Goal: Transaction & Acquisition: Purchase product/service

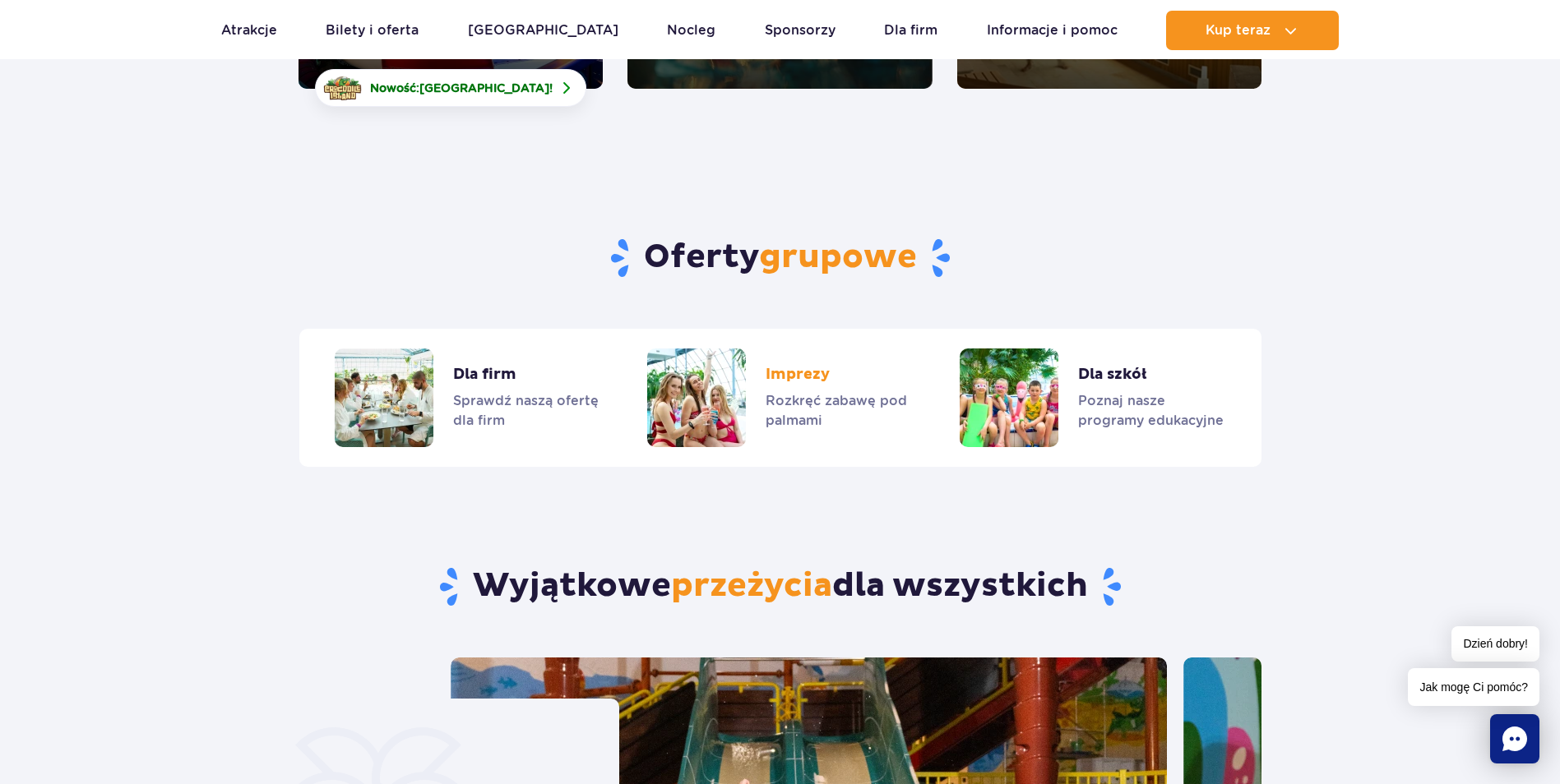
click at [726, 357] on link "Imprezy" at bounding box center [779, 398] width 265 height 99
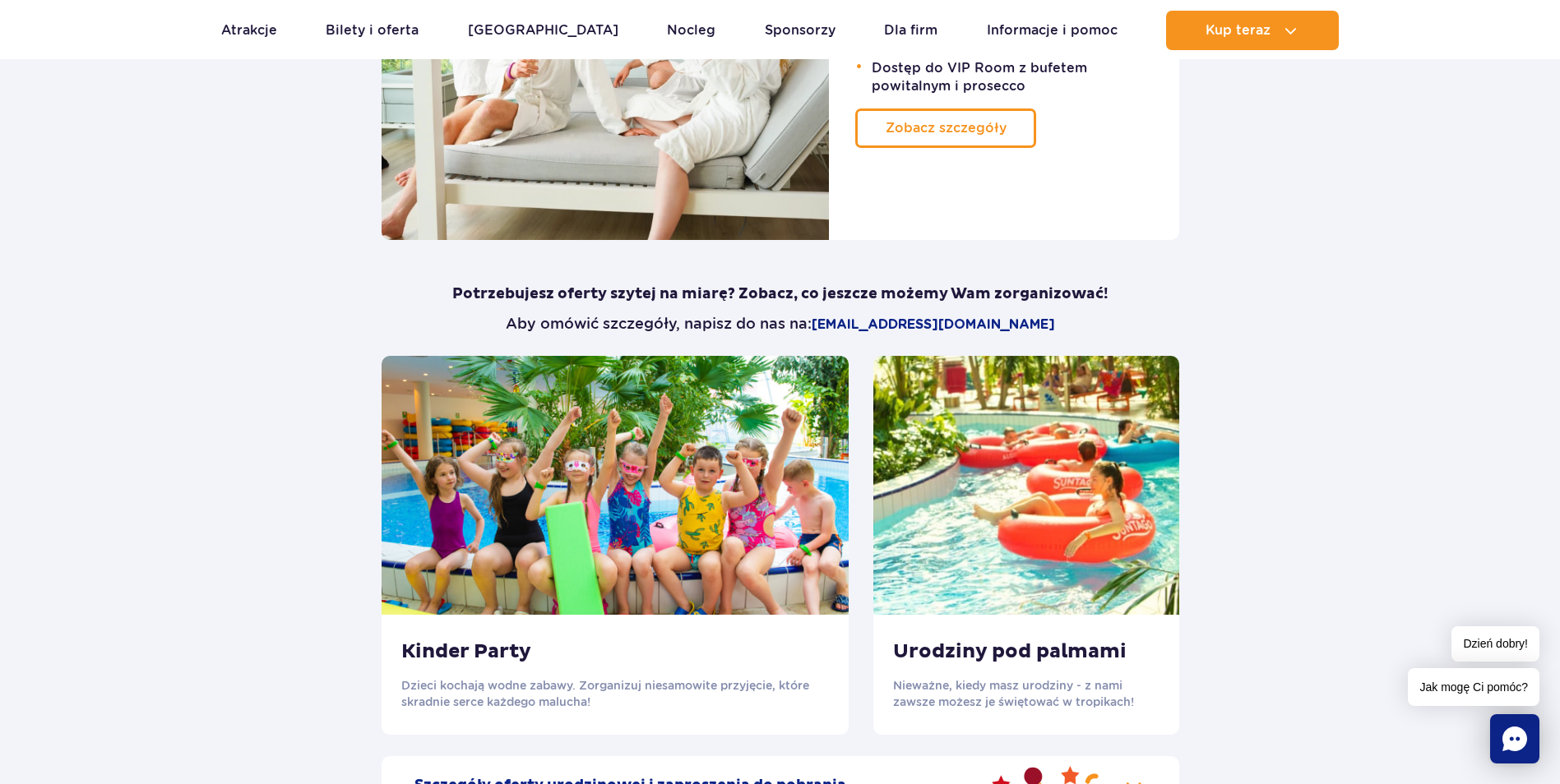
scroll to position [1151, 0]
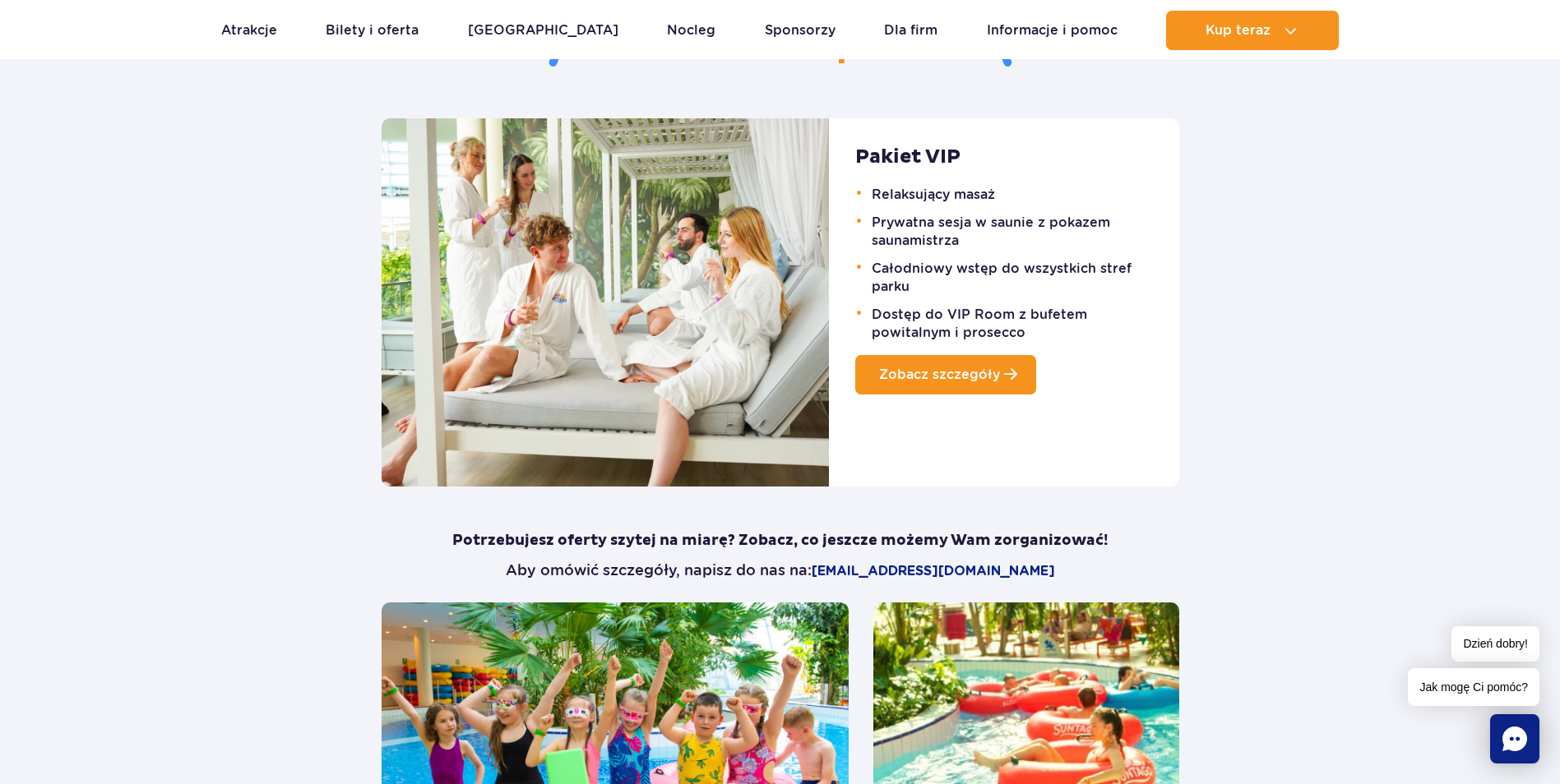
click at [963, 375] on span "Zobacz szczegóły" at bounding box center [939, 375] width 121 height 15
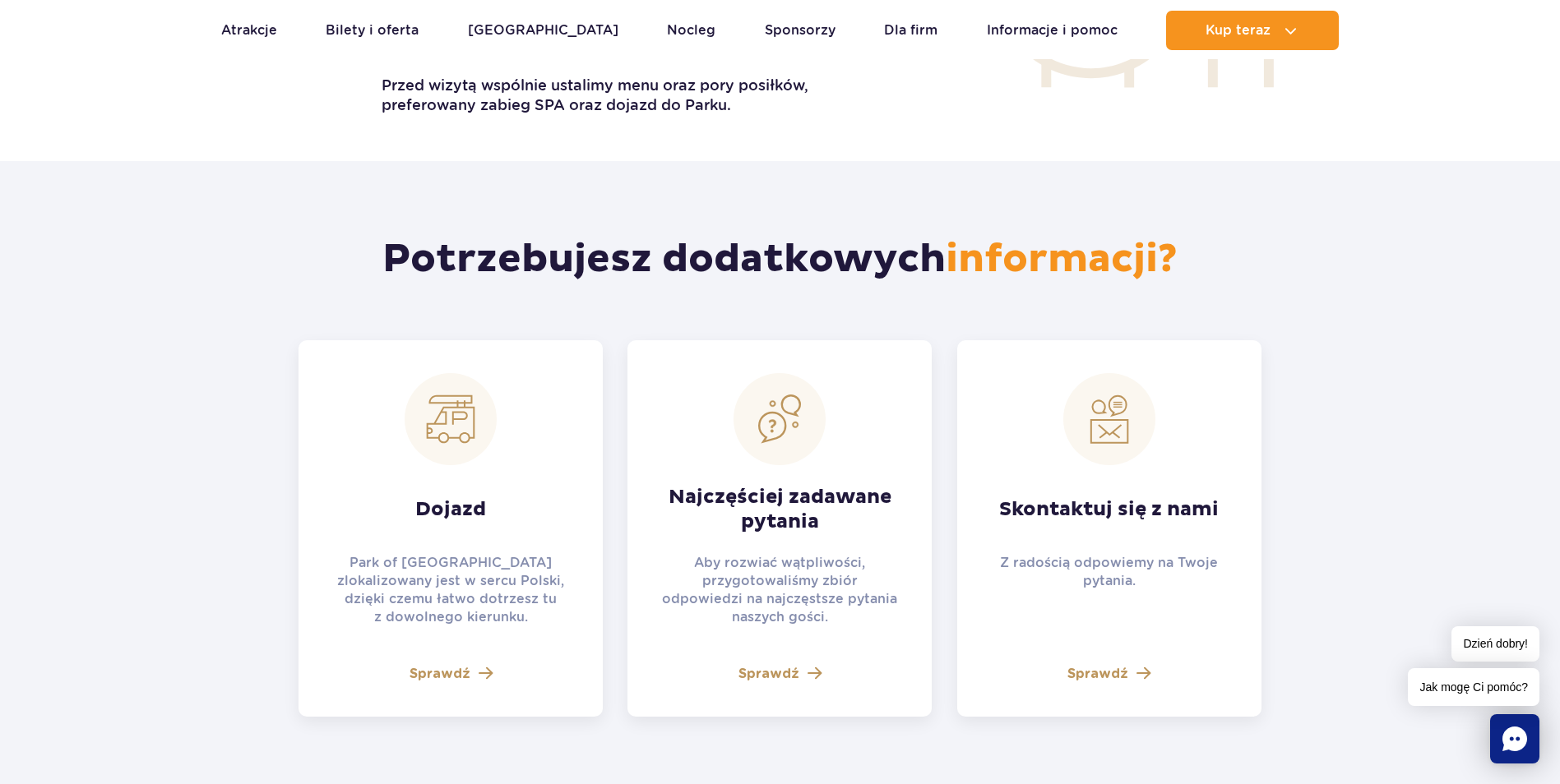
scroll to position [3371, 0]
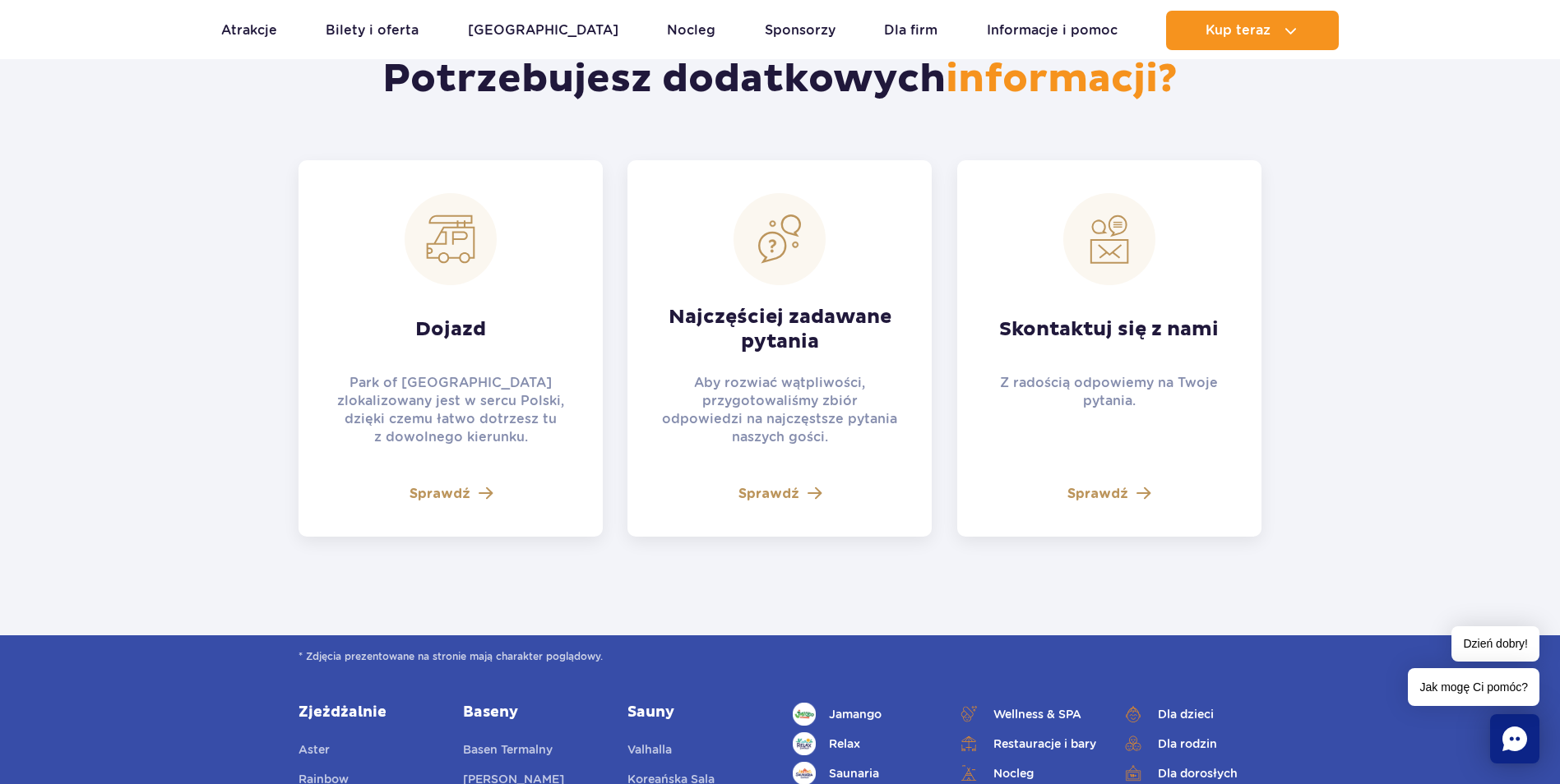
click at [789, 492] on span "Sprawdź" at bounding box center [768, 494] width 60 height 20
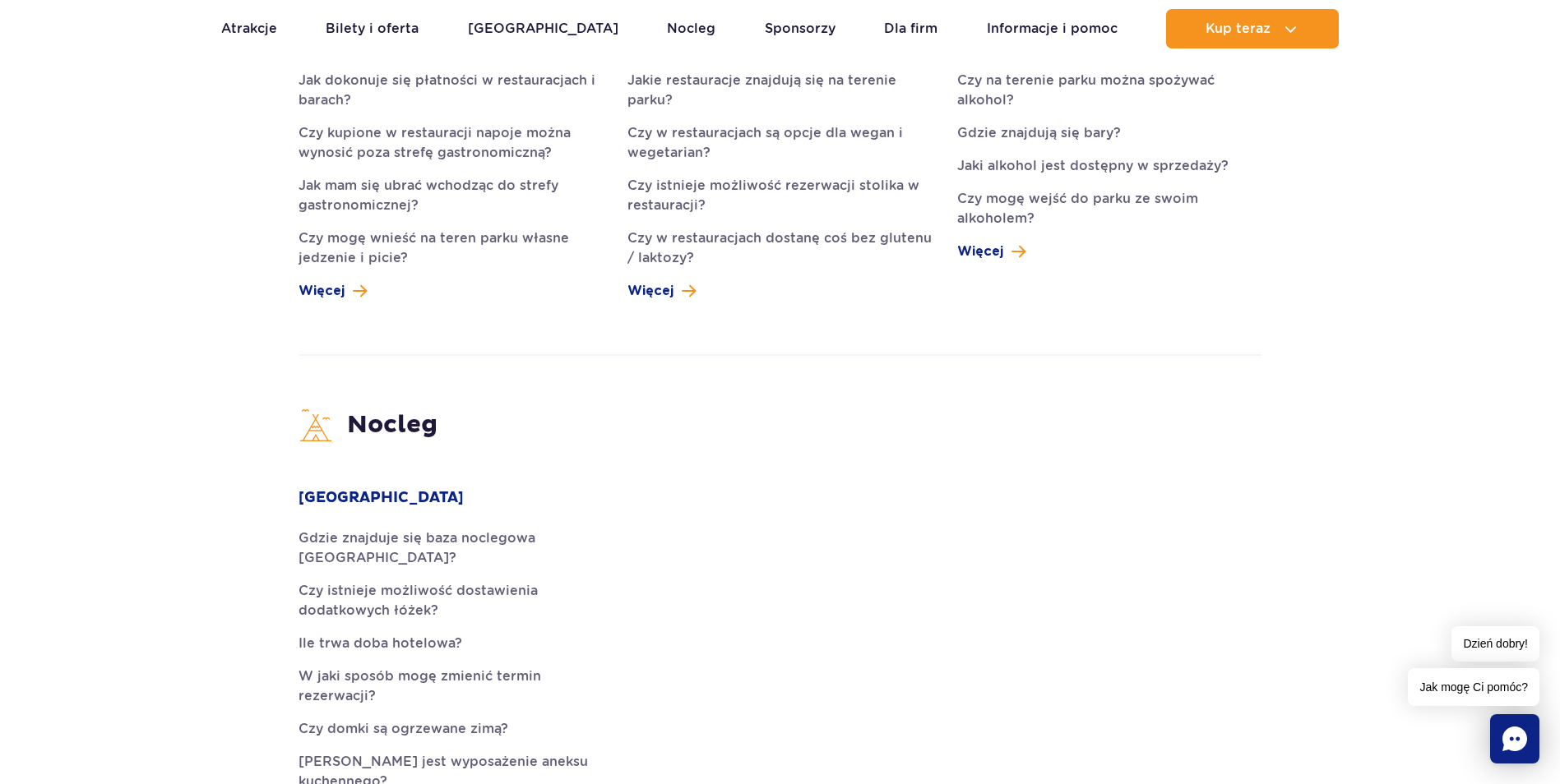
scroll to position [3782, 0]
click at [441, 528] on link "Gdzie znajduje się baza noclegowa Suntago Village?" at bounding box center [450, 547] width 304 height 39
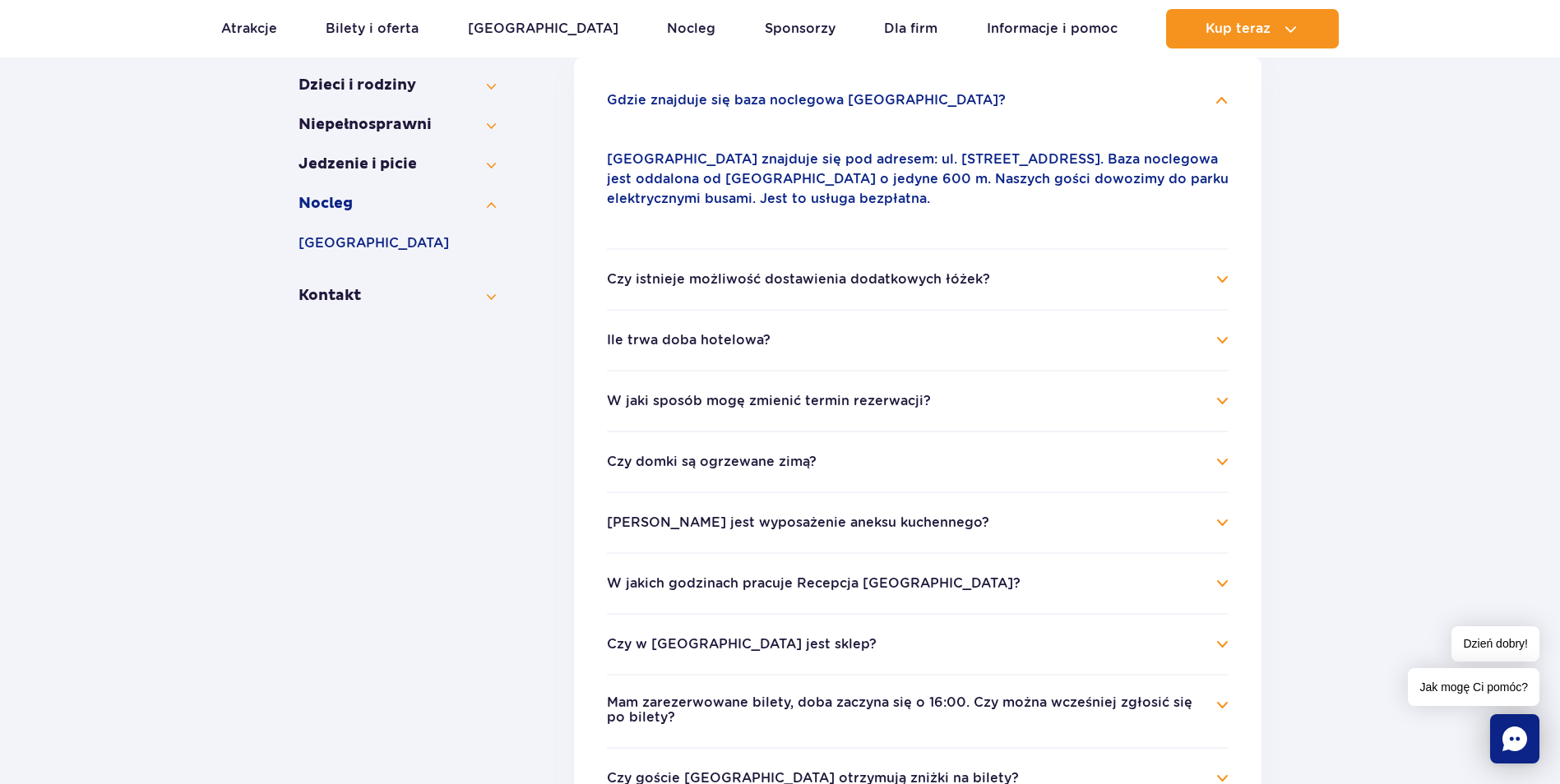
click at [1213, 283] on h4 "Czy istnieje możliwość dostawienia dodatkowych łóżek?" at bounding box center [918, 279] width 622 height 20
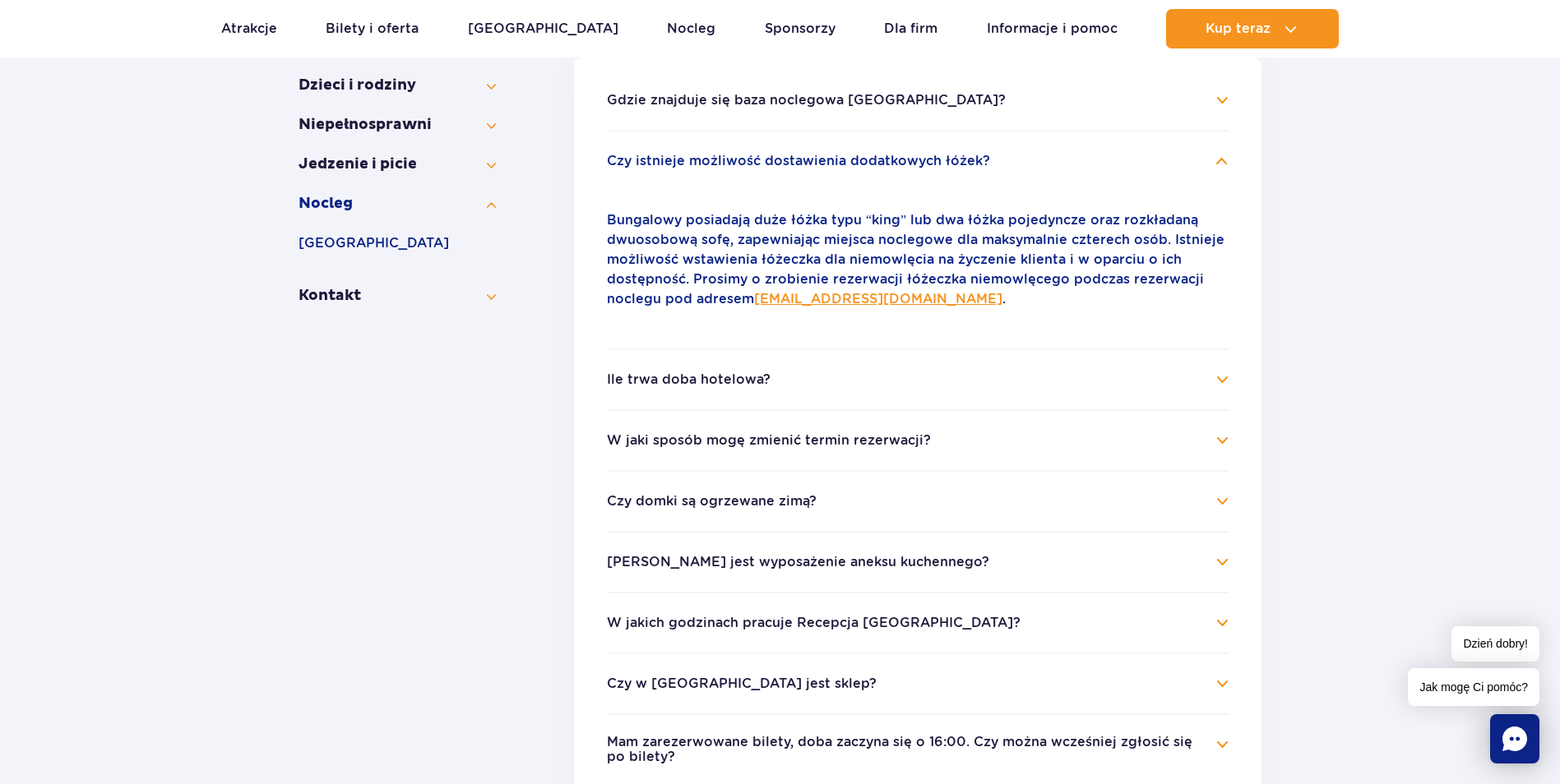
click at [1215, 377] on h4 "Ile trwa doba hotelowa?" at bounding box center [918, 380] width 622 height 20
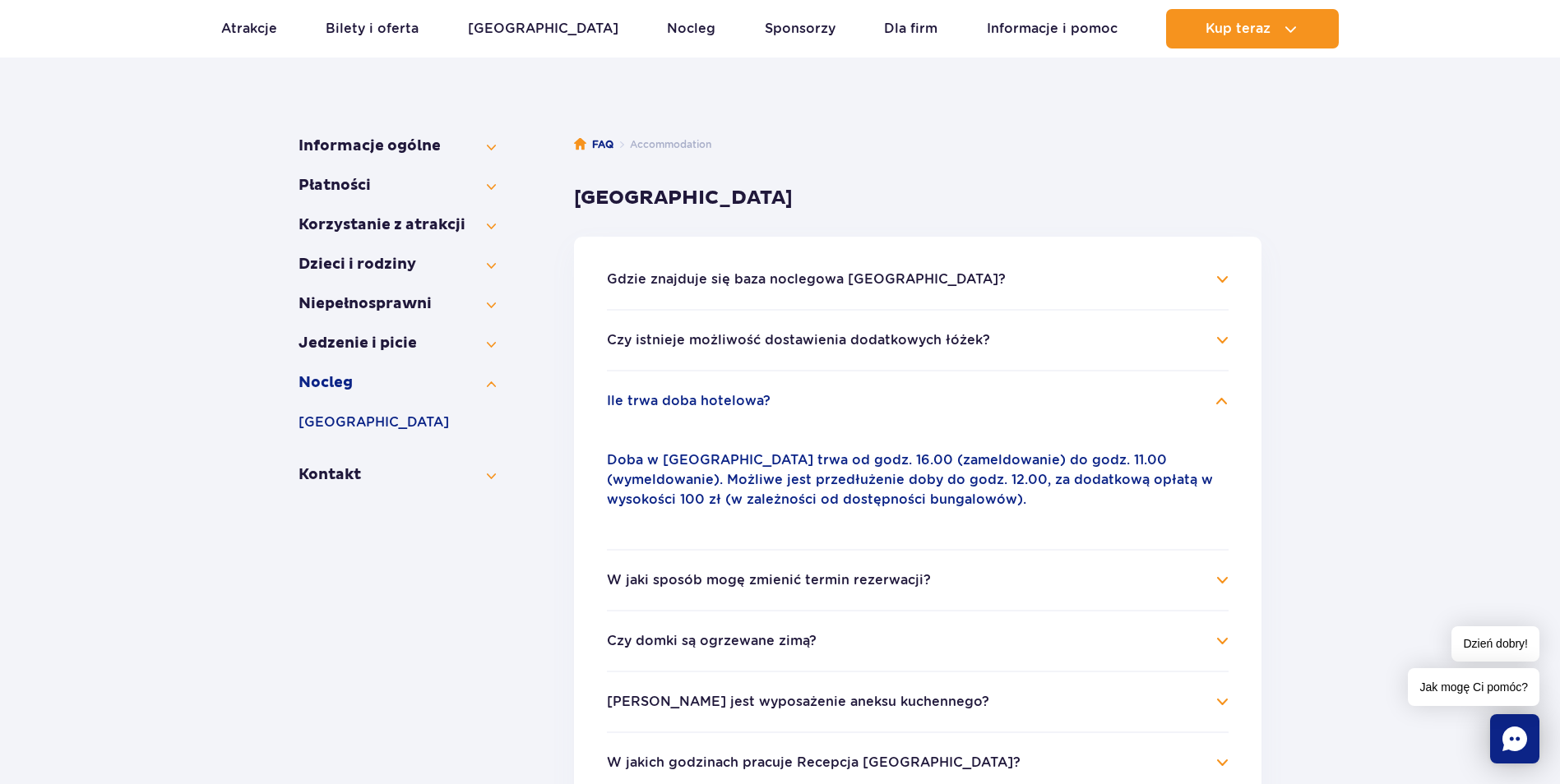
scroll to position [247, 0]
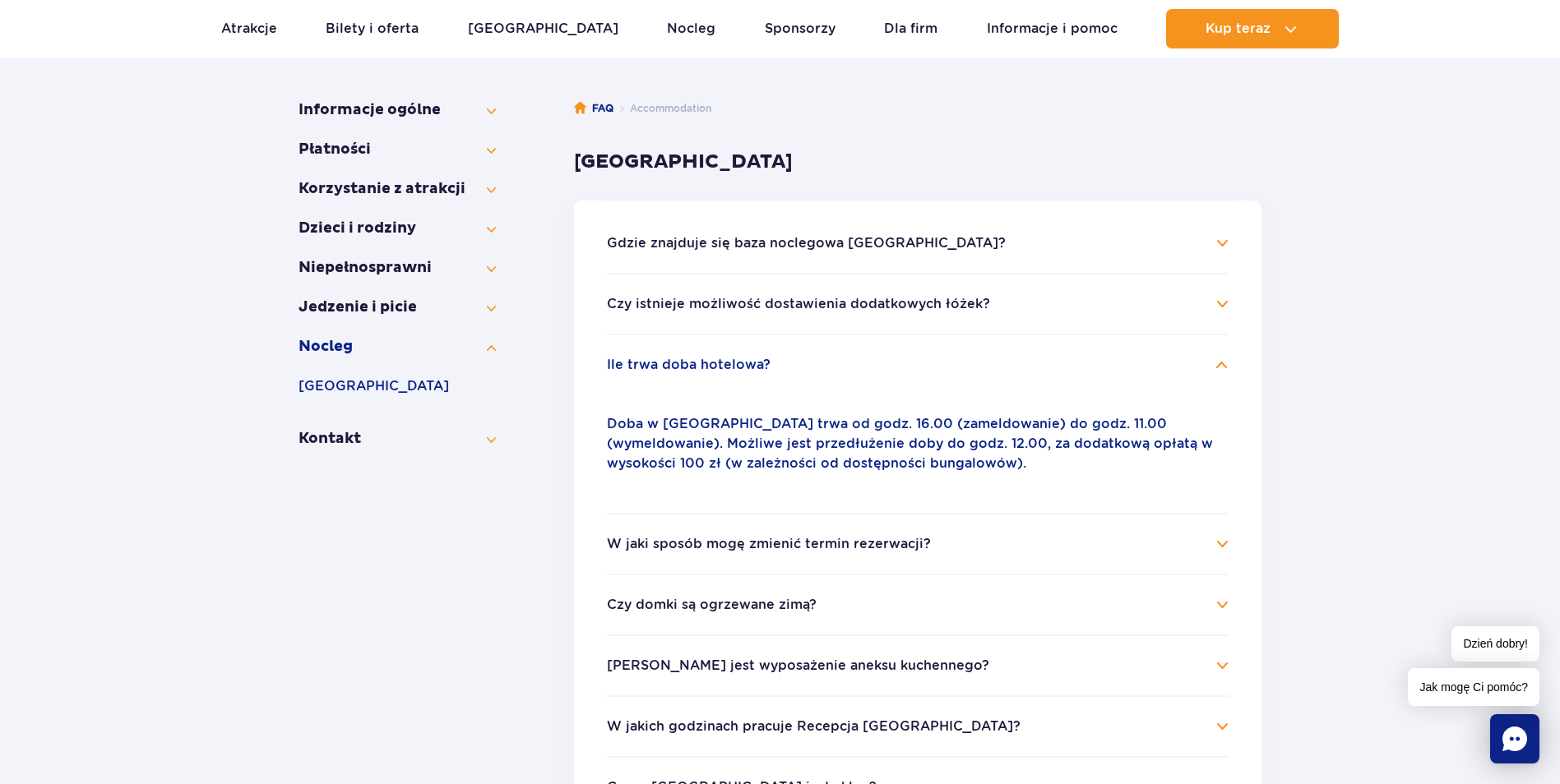
click at [1214, 240] on h4 "Gdzie znajduje się baza noclegowa Suntago Village?" at bounding box center [918, 243] width 622 height 20
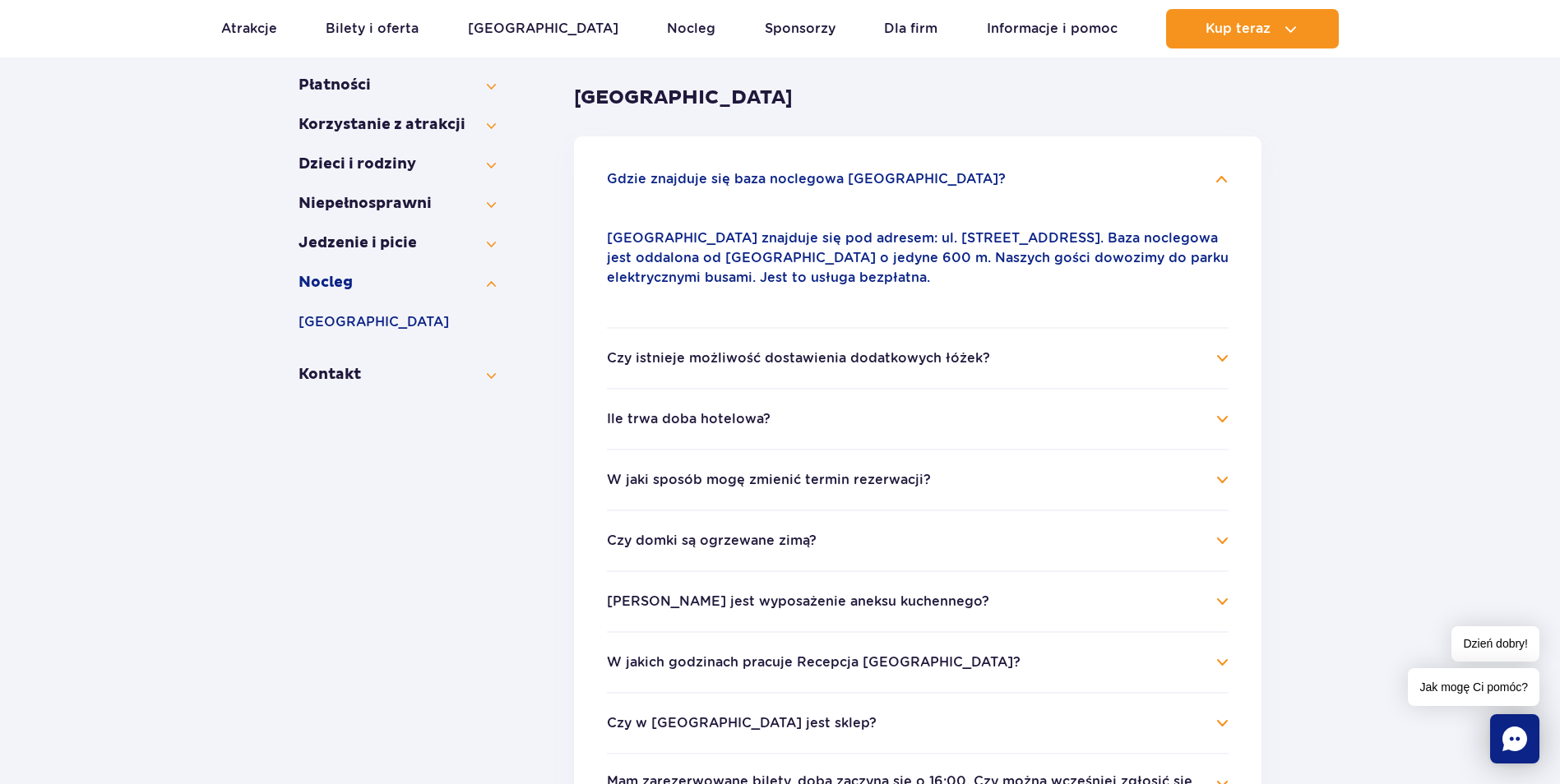
scroll to position [411, 0]
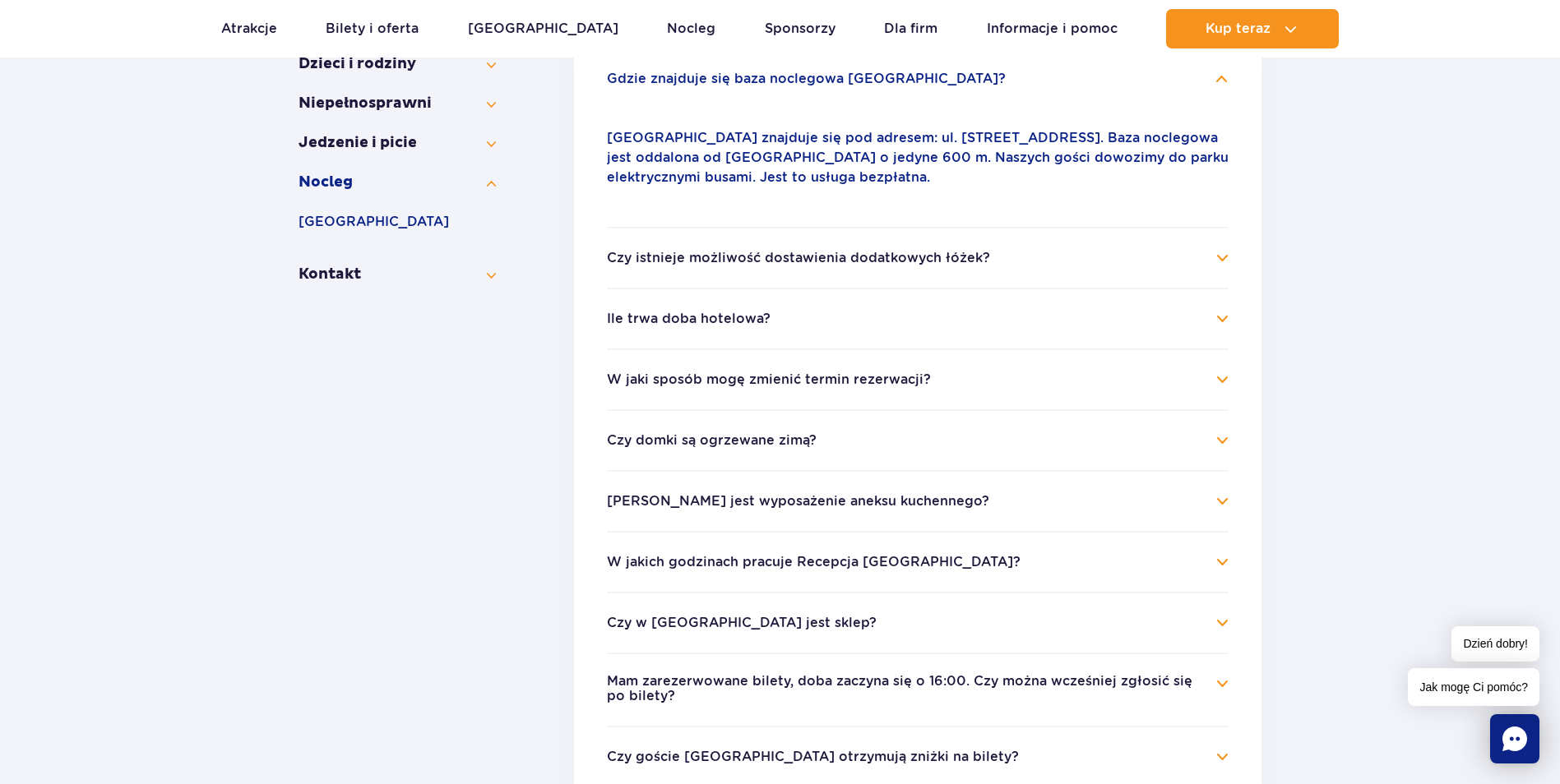
click at [1223, 258] on h4 "Czy istnieje możliwość dostawienia dodatkowych łóżek?" at bounding box center [918, 258] width 622 height 20
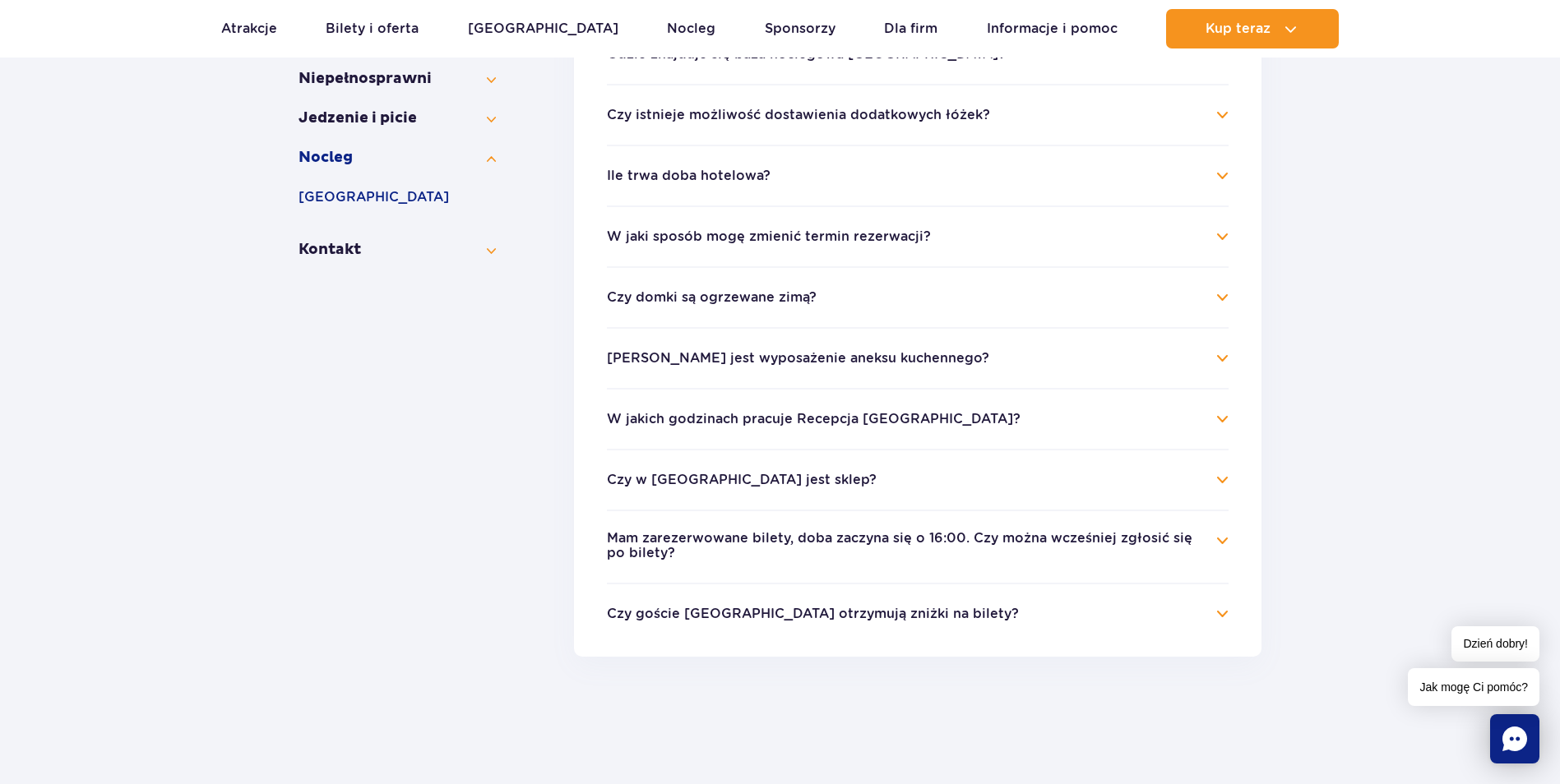
scroll to position [480, 0]
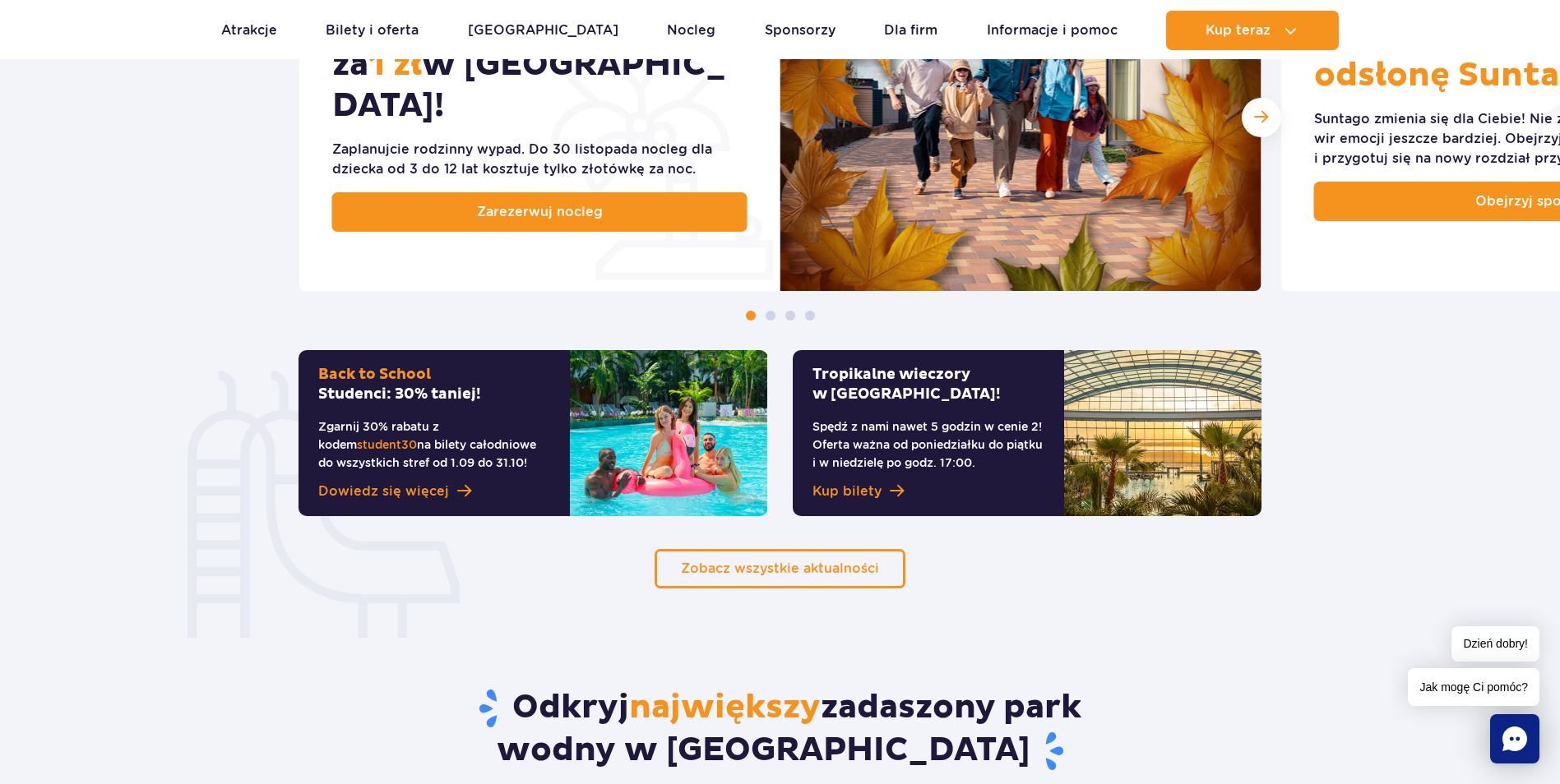
scroll to position [987, 0]
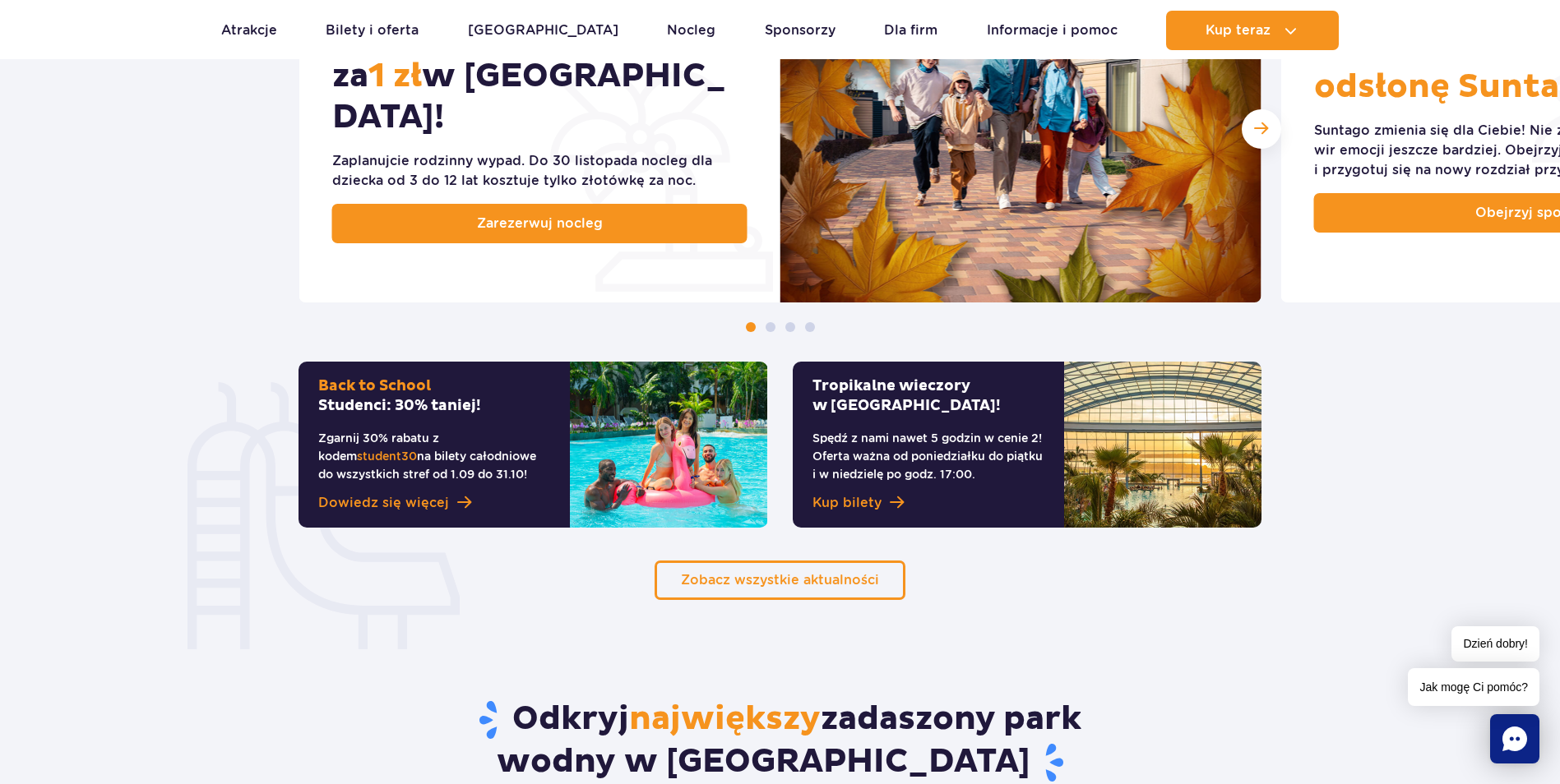
click at [903, 450] on p "Spędź z nami nawet 5 godzin w cenie 2! Oferta ważna od poniedziałku do piątku i…" at bounding box center [928, 456] width 232 height 54
click at [866, 496] on span "Kup bilety" at bounding box center [846, 502] width 69 height 20
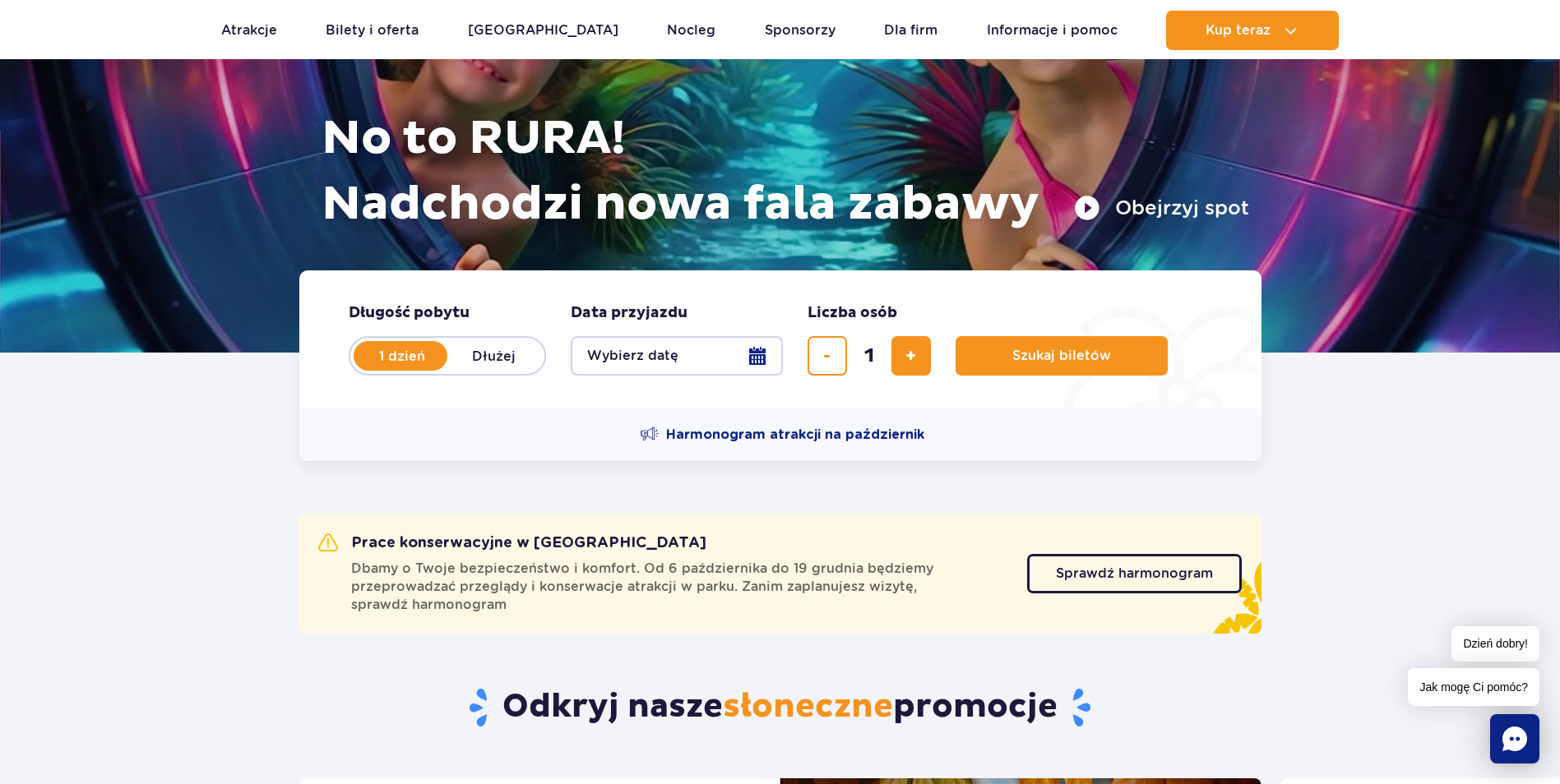
scroll to position [0, 0]
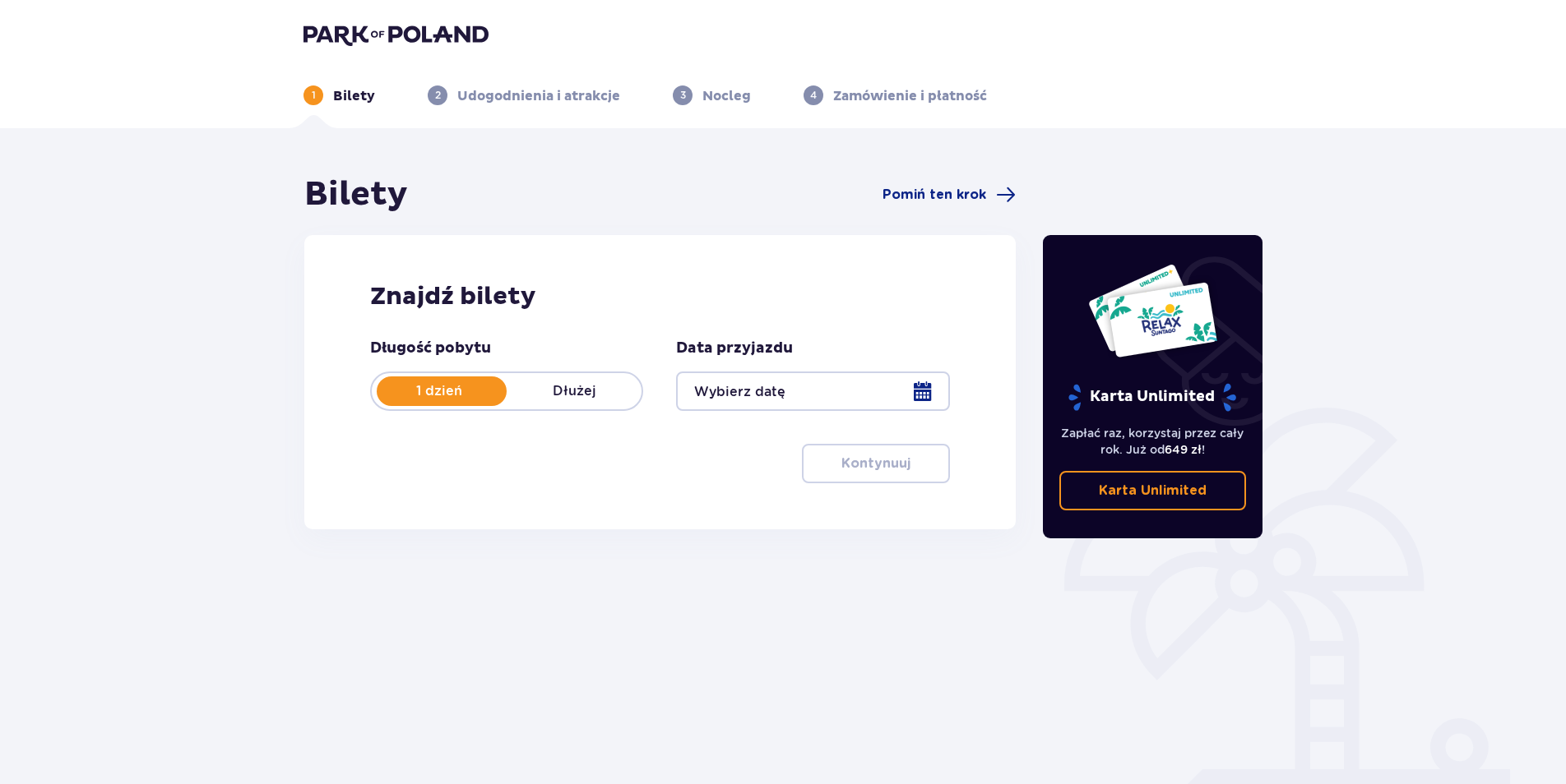
click at [924, 390] on div at bounding box center [812, 392] width 273 height 39
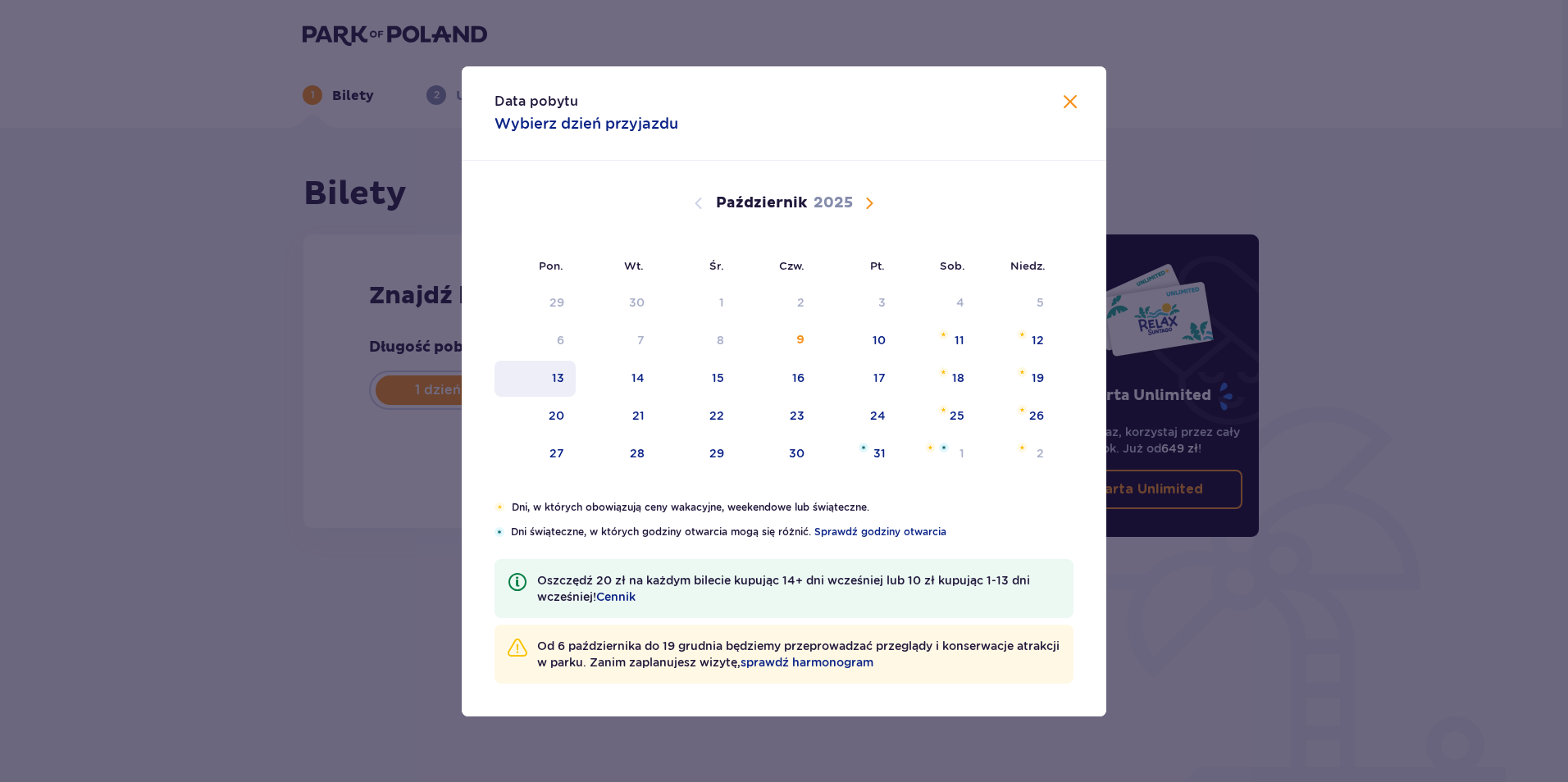
click at [554, 379] on div "13" at bounding box center [558, 378] width 12 height 16
type input "13.10.25"
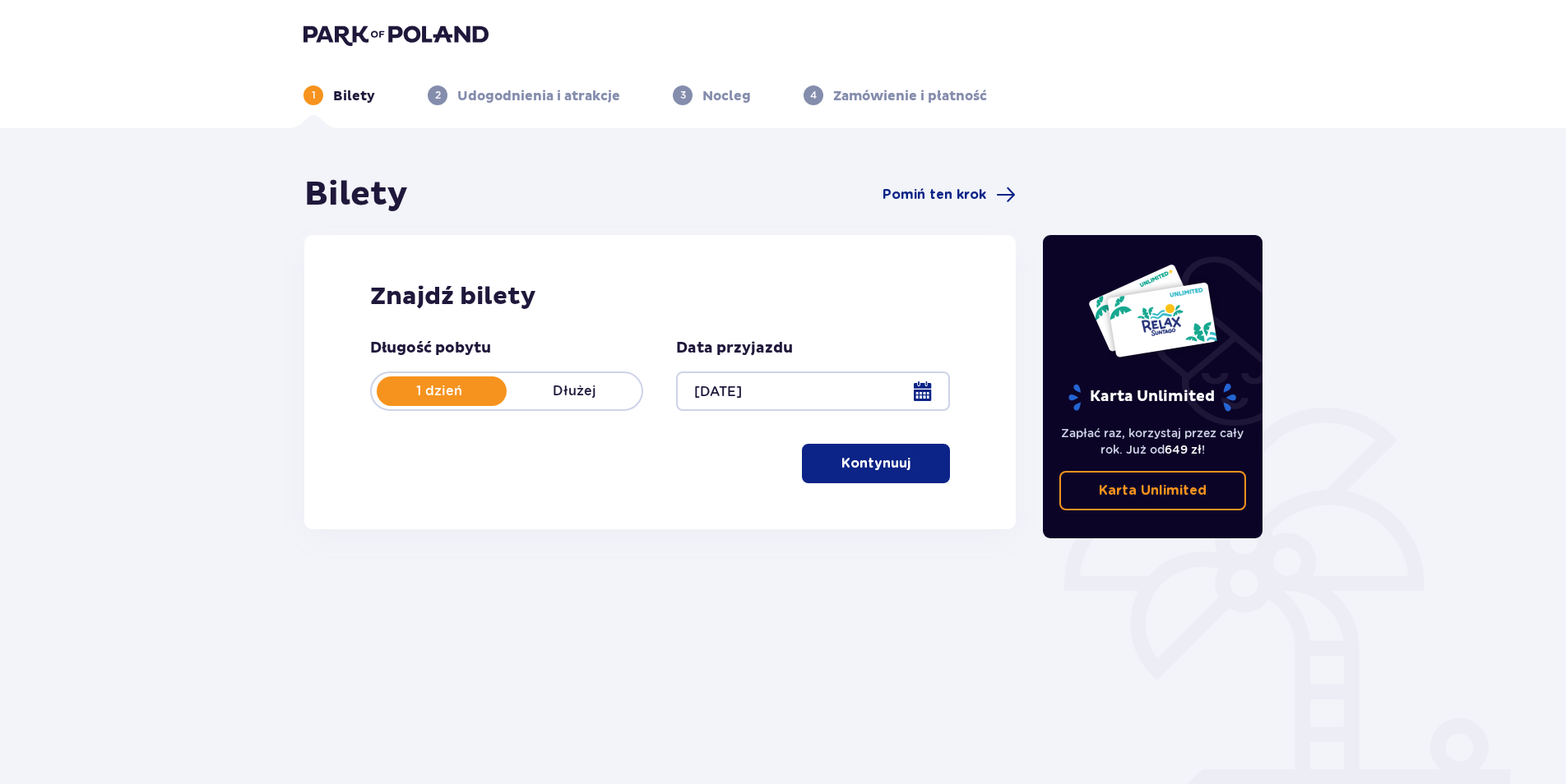
click at [908, 470] on span "button" at bounding box center [913, 463] width 20 height 20
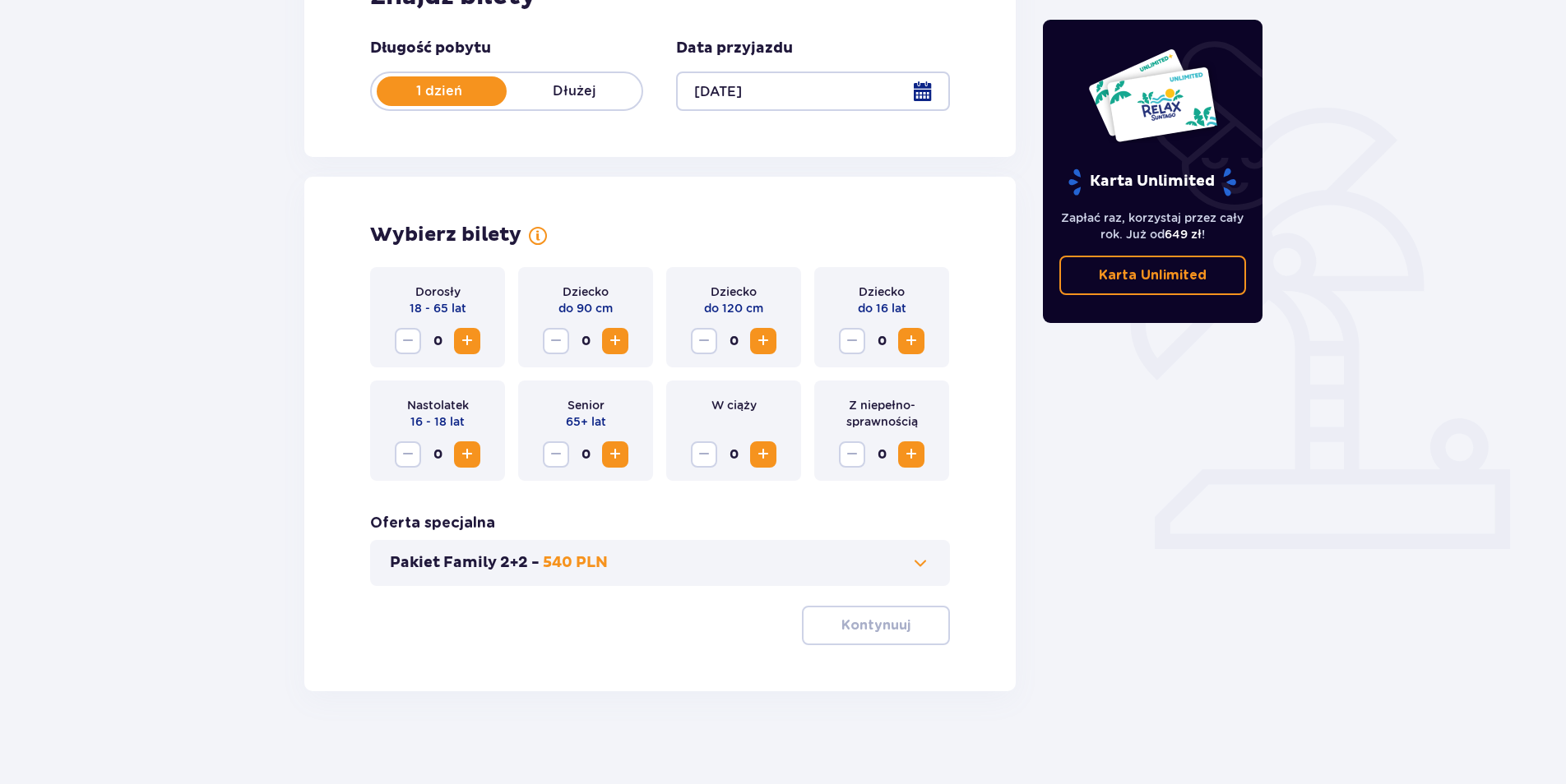
scroll to position [306, 0]
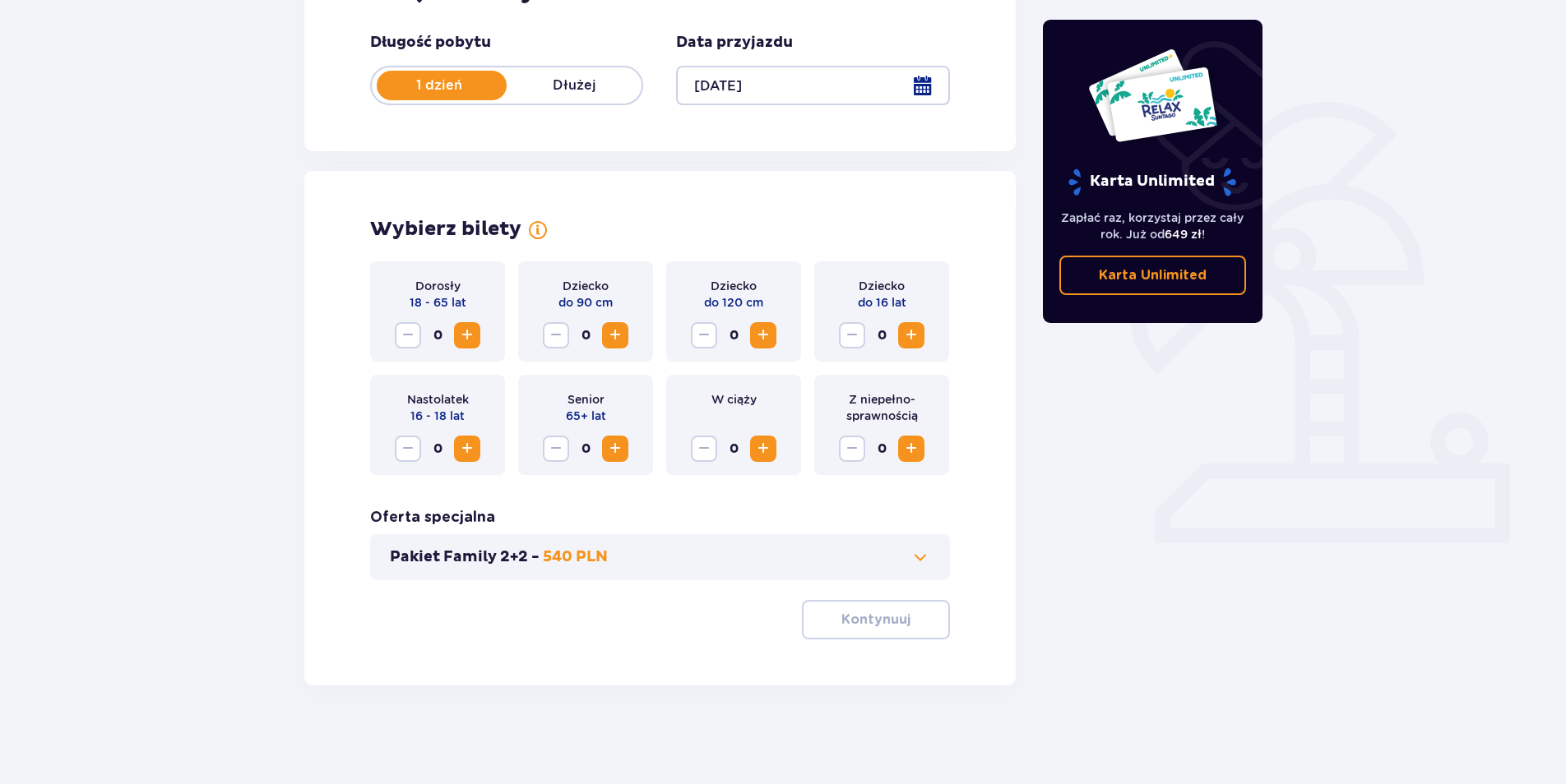
click at [466, 331] on span "Zwiększ" at bounding box center [467, 335] width 20 height 20
click at [467, 331] on span "Zwiększ" at bounding box center [467, 335] width 20 height 20
click at [764, 335] on span "Zwiększ" at bounding box center [763, 335] width 20 height 20
click at [875, 621] on p "Kontynuuj" at bounding box center [875, 620] width 69 height 18
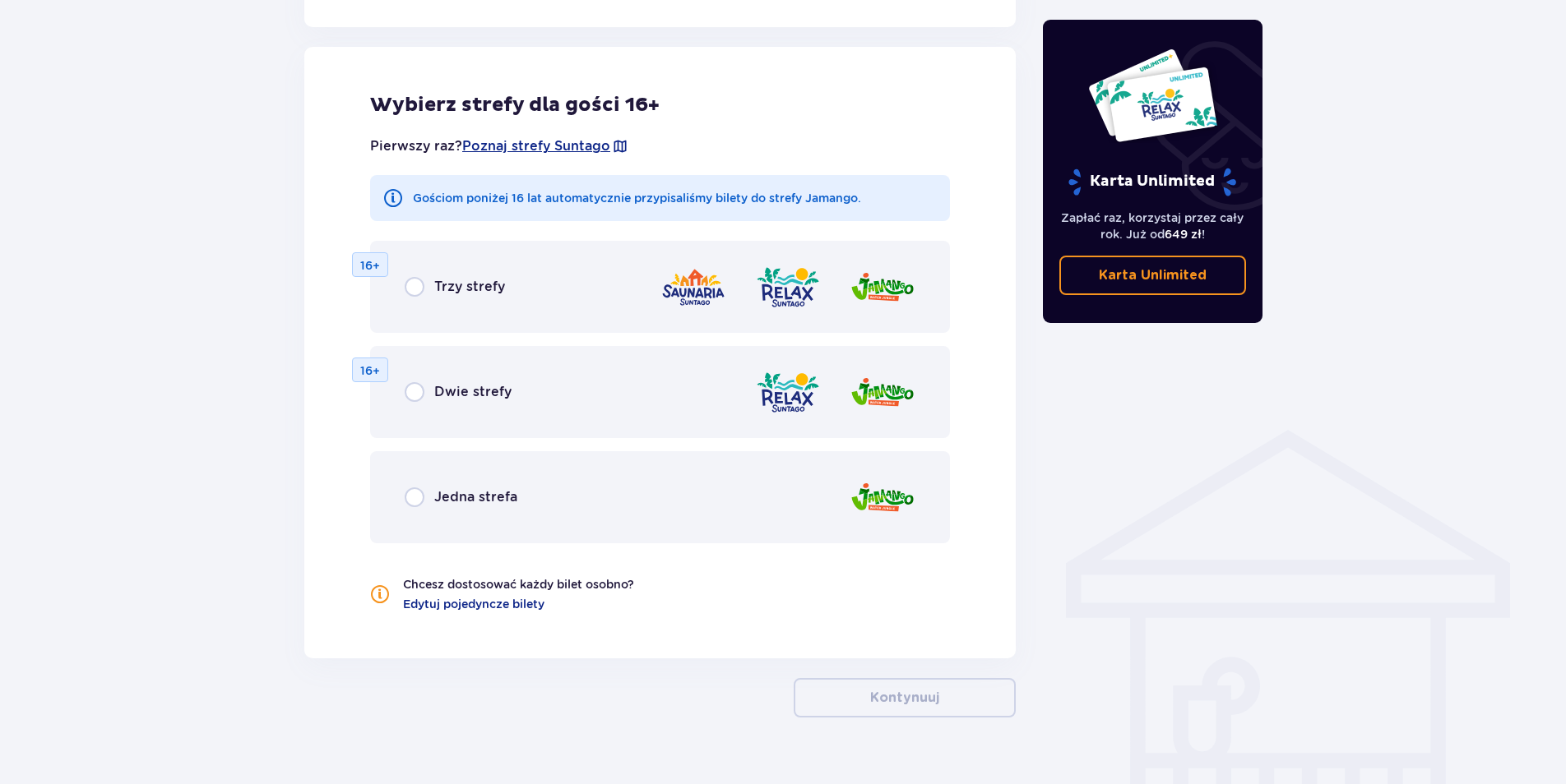
scroll to position [913, 0]
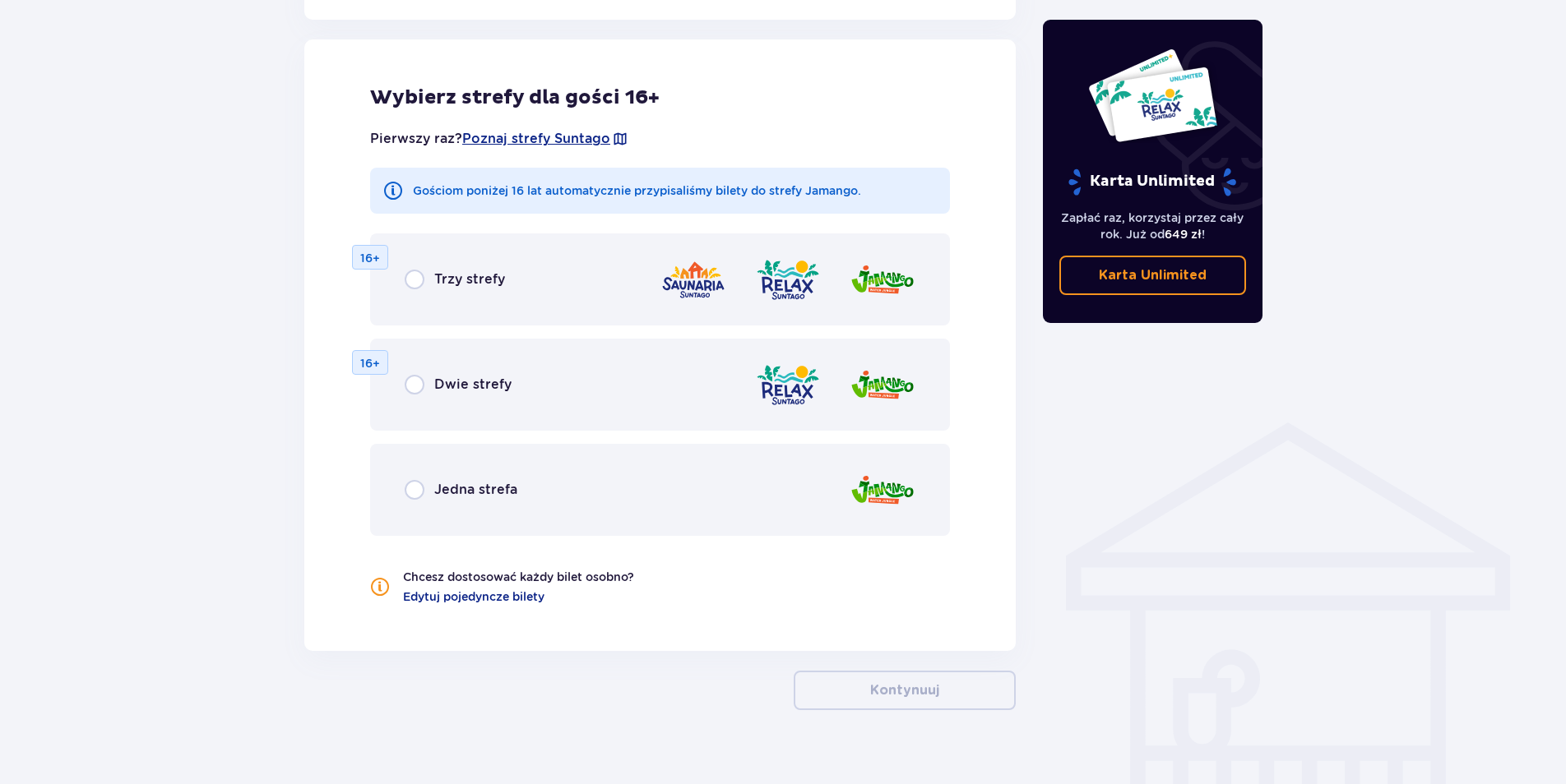
click at [412, 278] on input "radio" at bounding box center [414, 279] width 20 height 20
radio input "true"
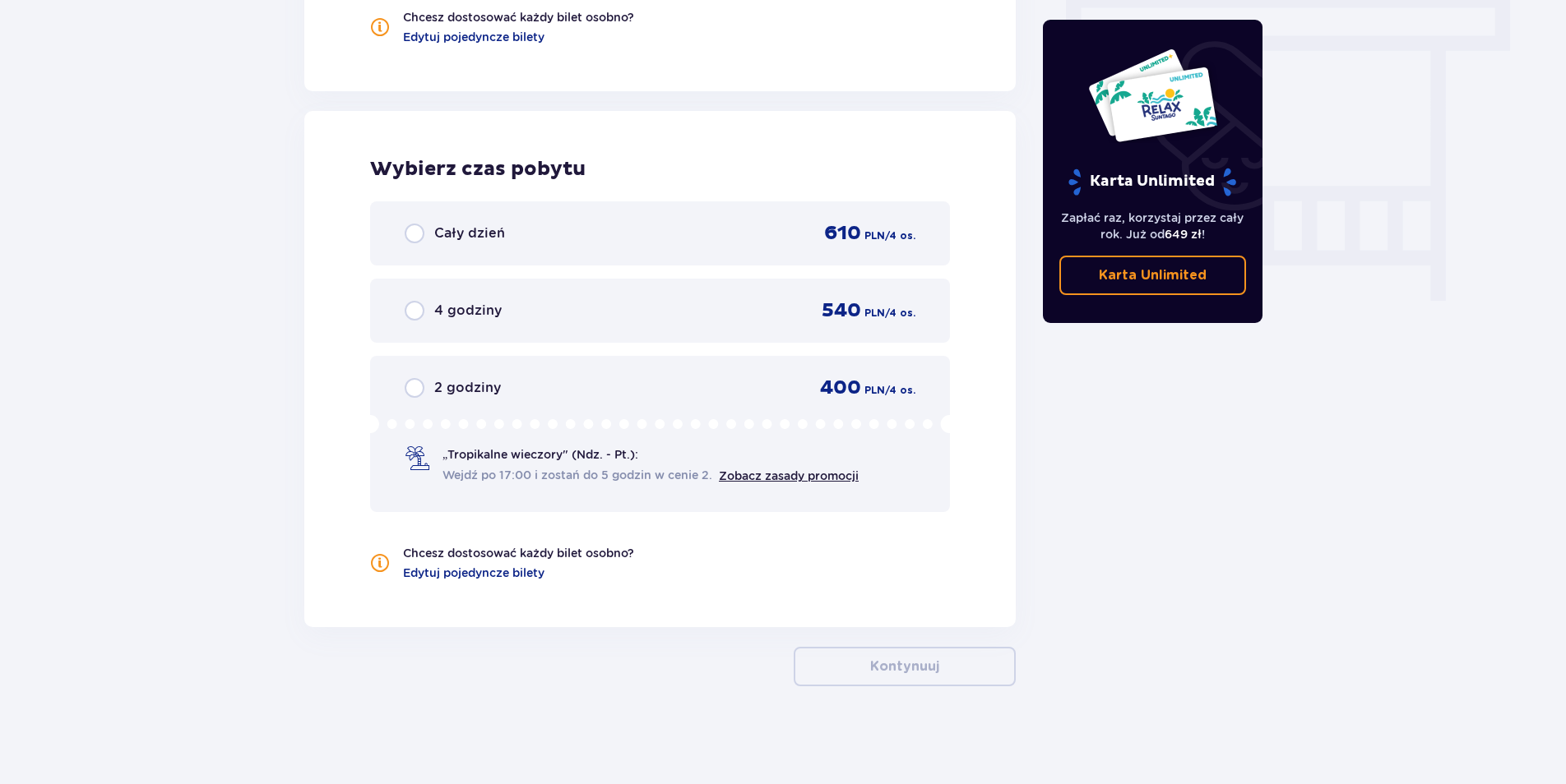
scroll to position [1474, 0]
click at [407, 311] on input "radio" at bounding box center [414, 310] width 20 height 20
radio input "true"
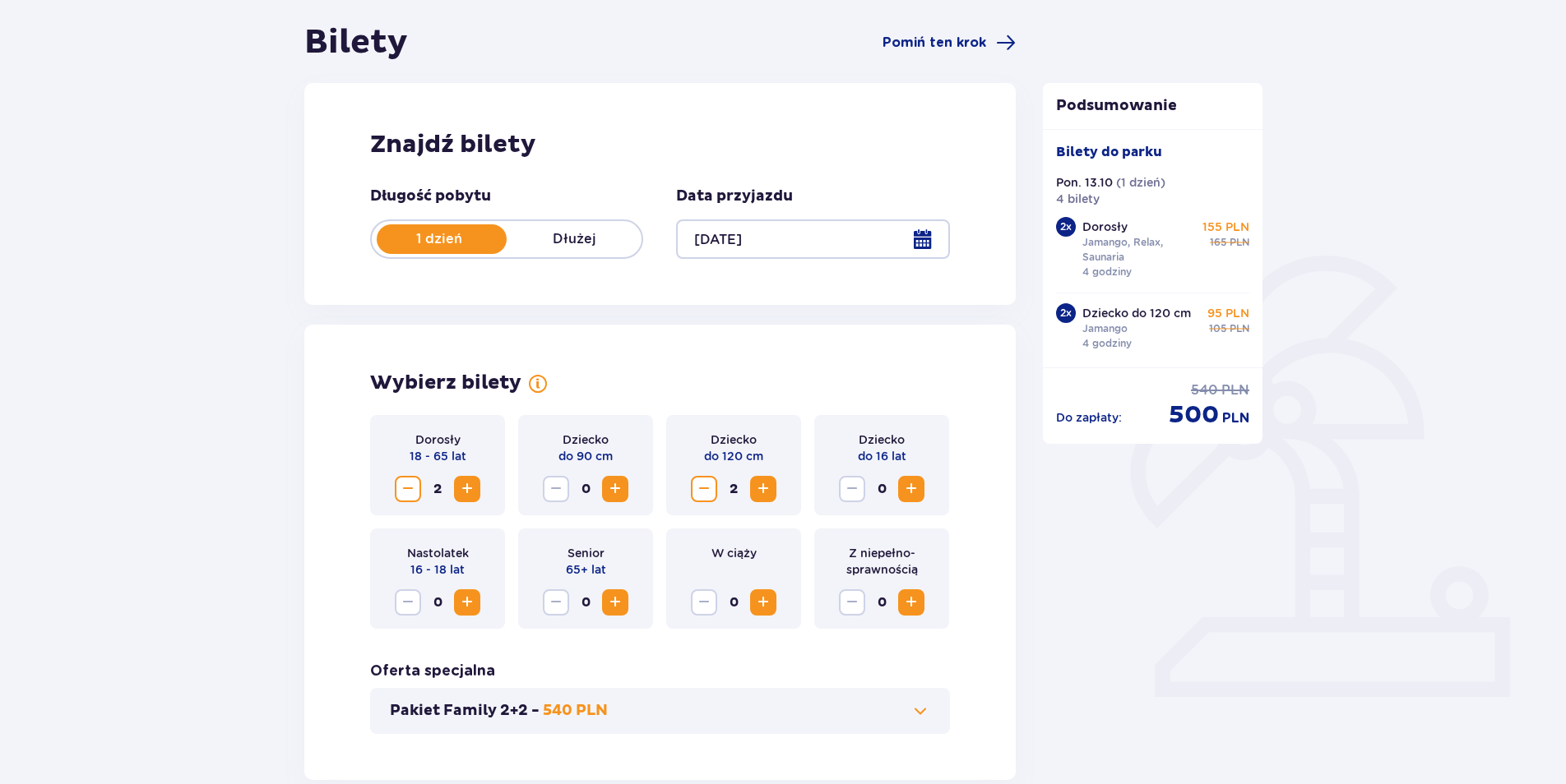
scroll to position [85, 0]
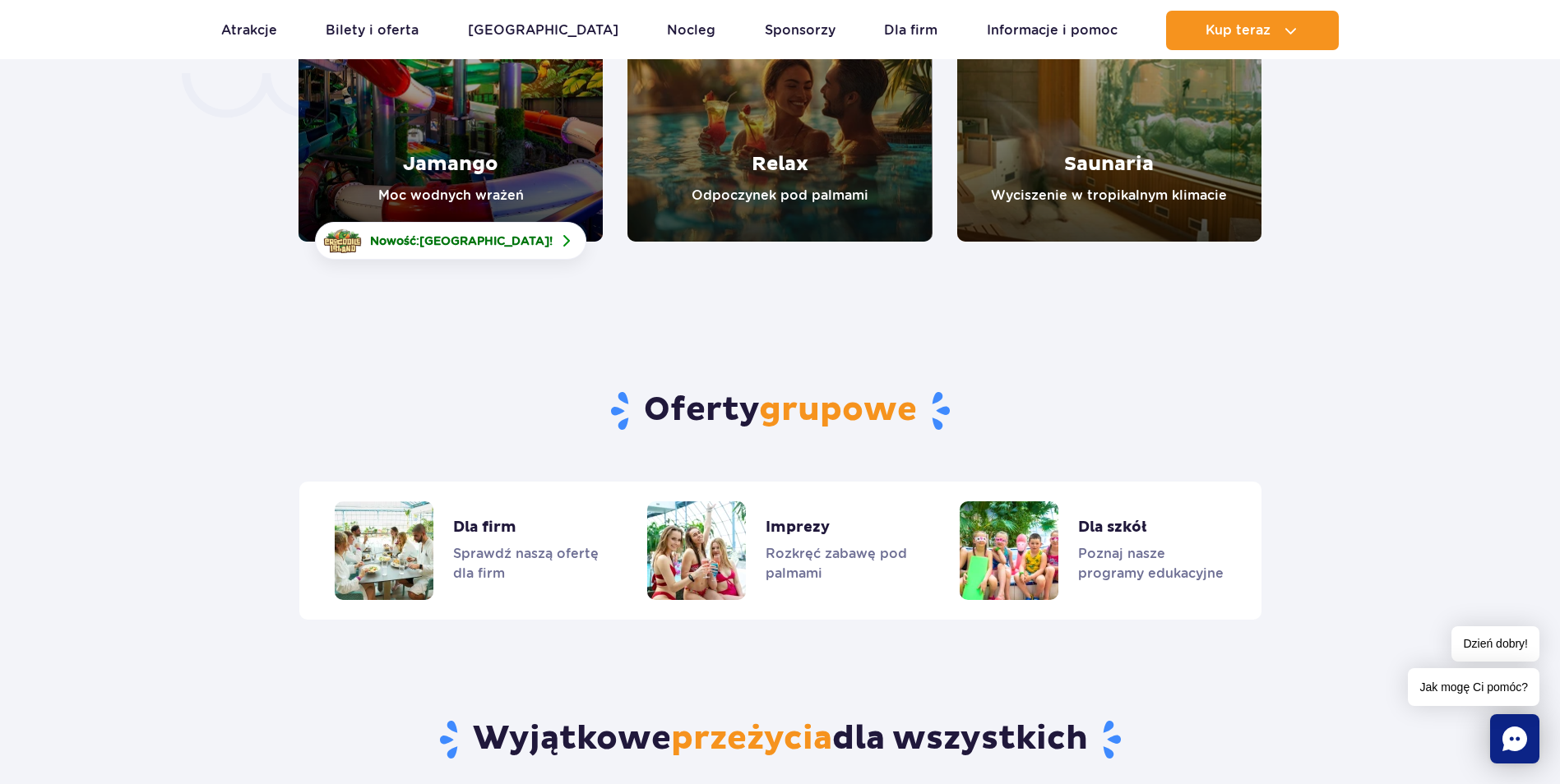
scroll to position [3782, 0]
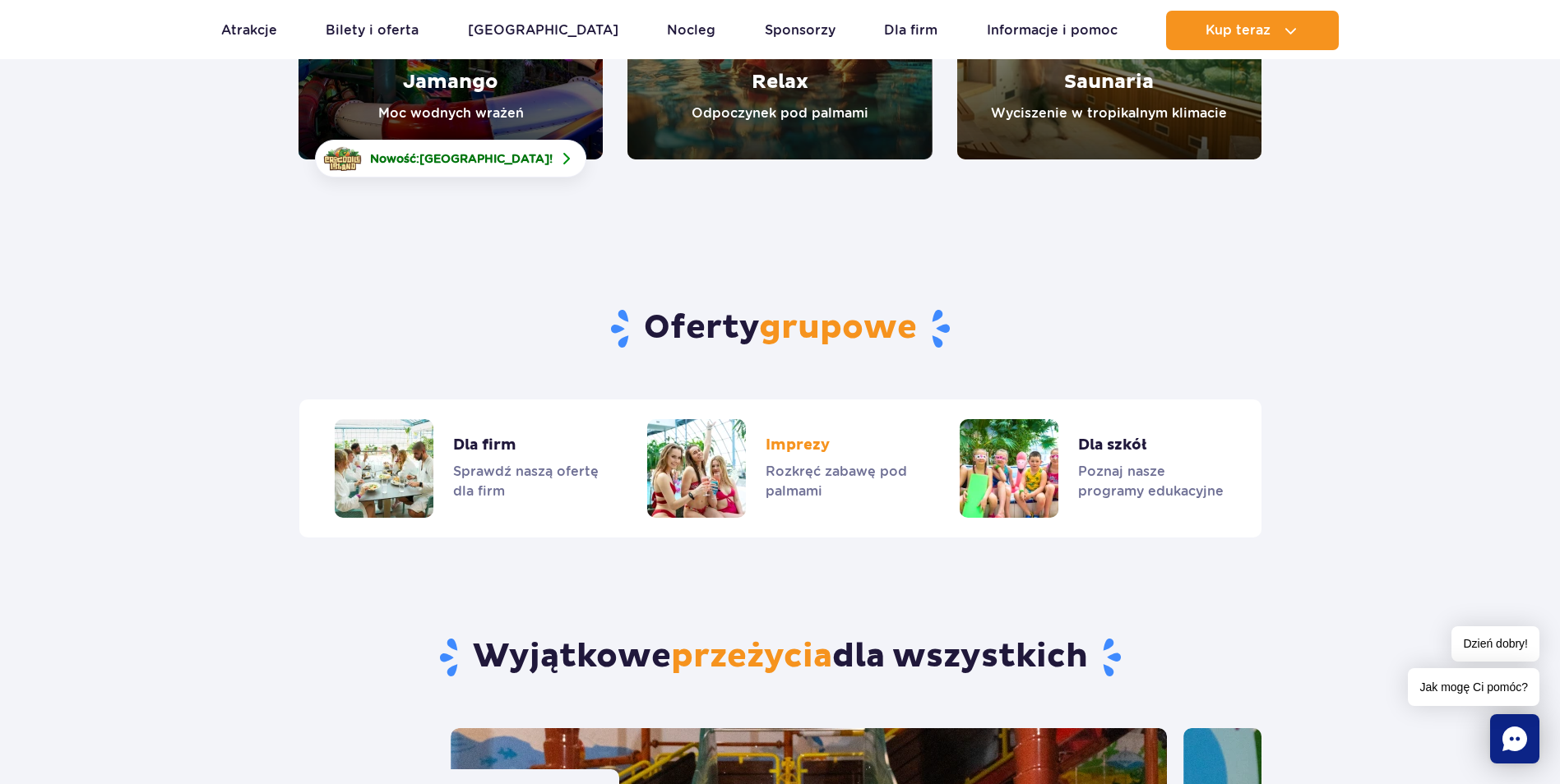
click at [784, 420] on link "Imprezy" at bounding box center [779, 469] width 265 height 99
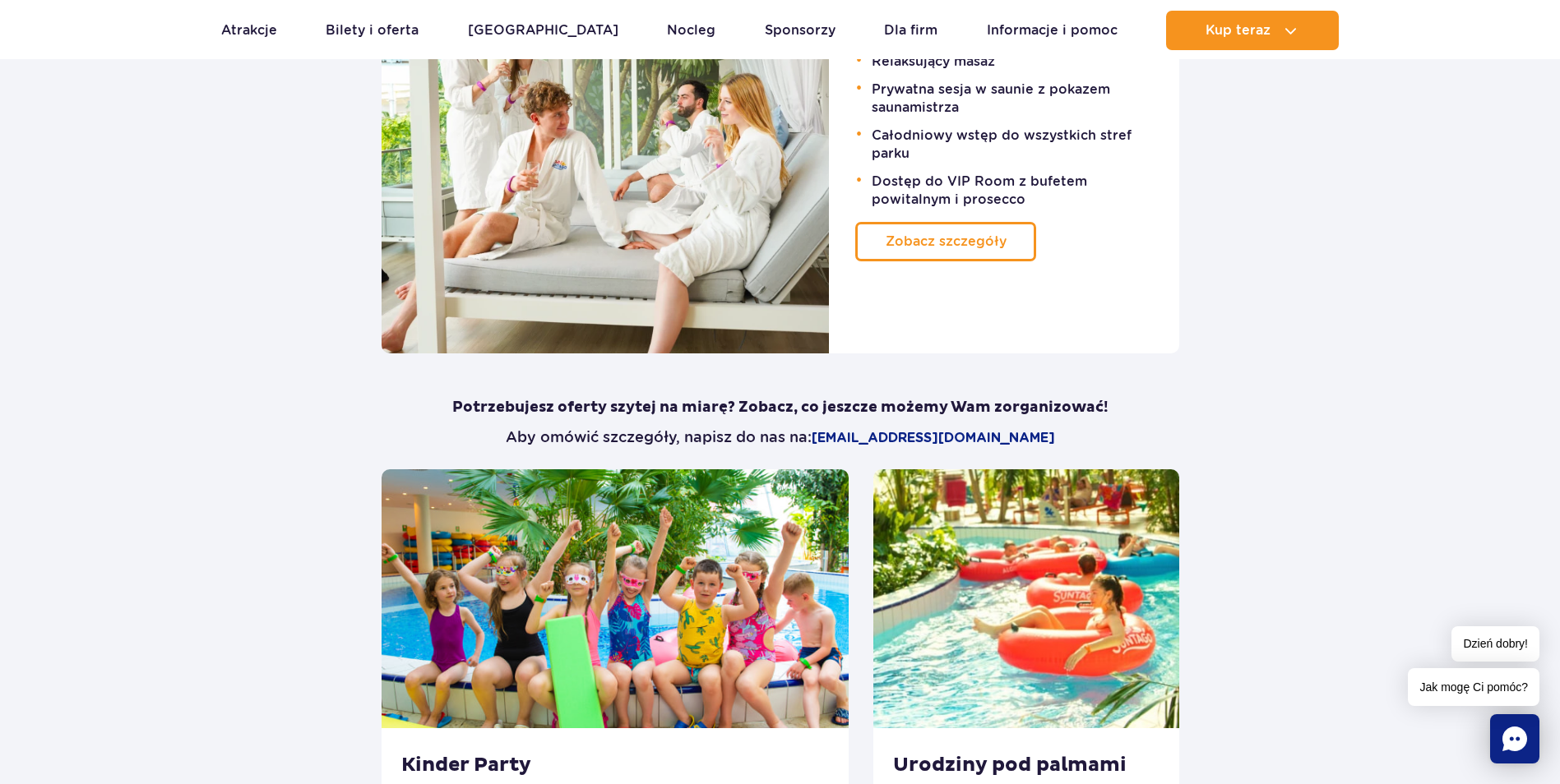
scroll to position [1315, 0]
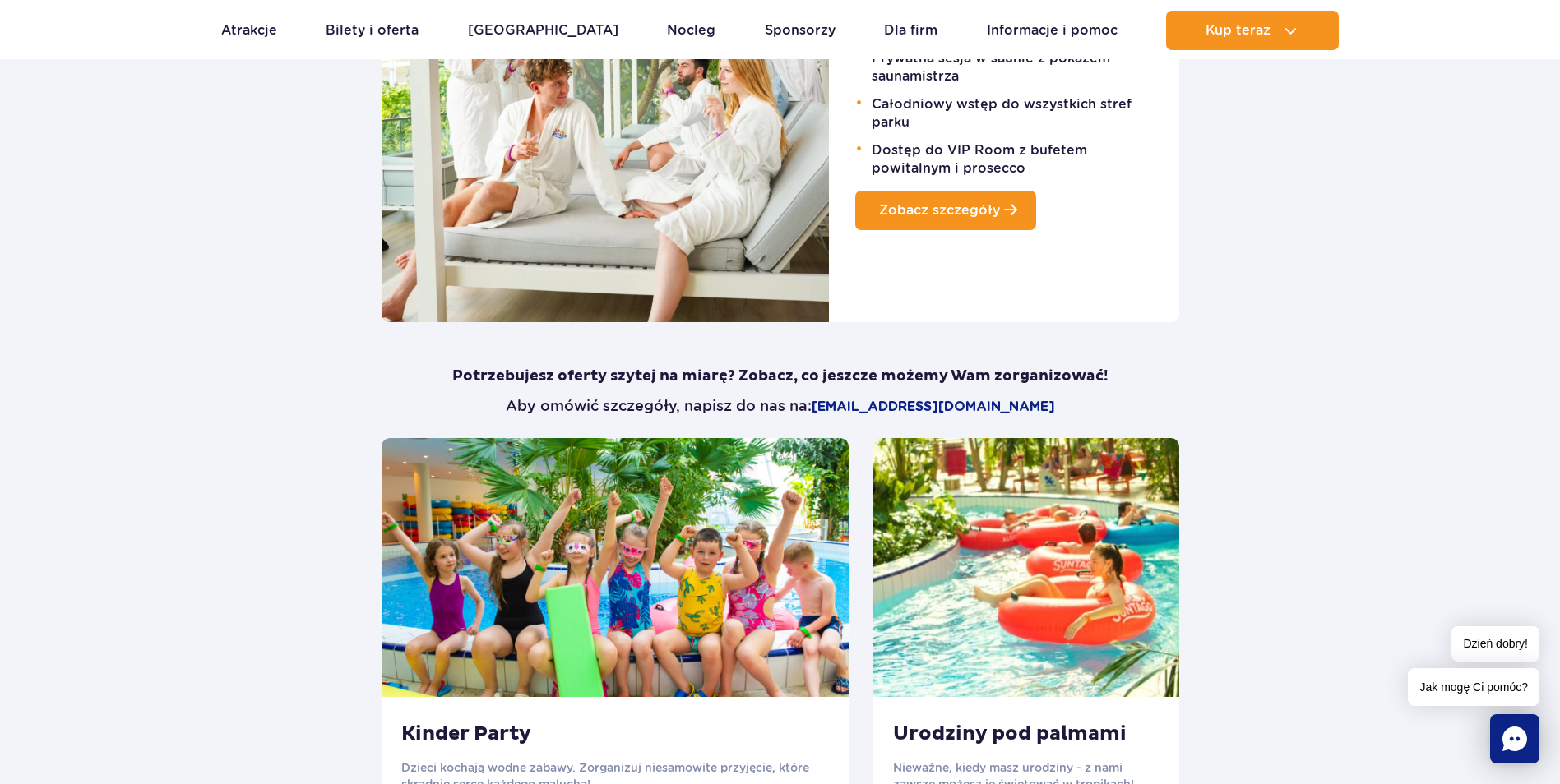
click at [926, 220] on link "Zobacz szczegóły" at bounding box center [945, 210] width 181 height 39
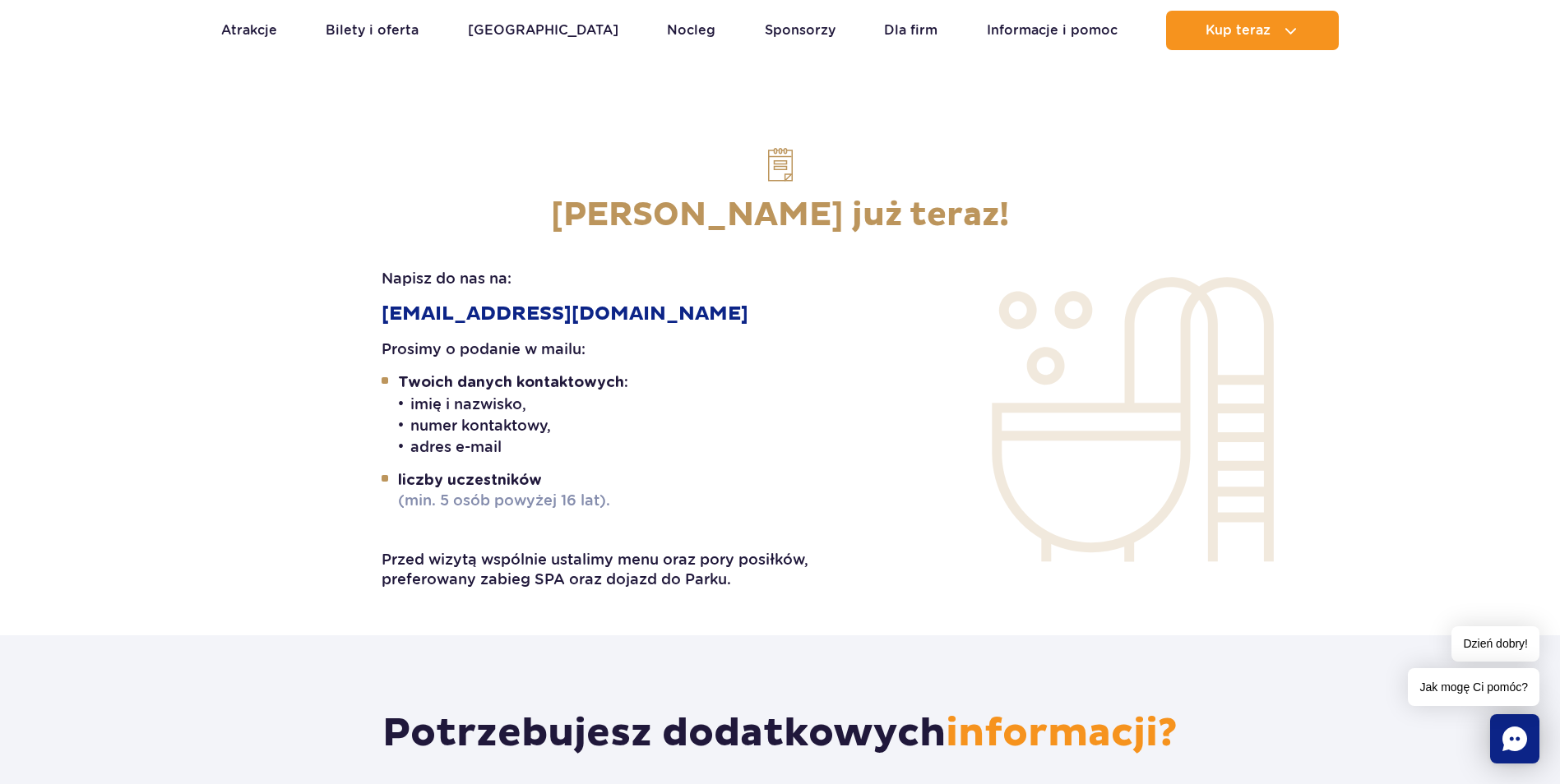
scroll to position [2796, 0]
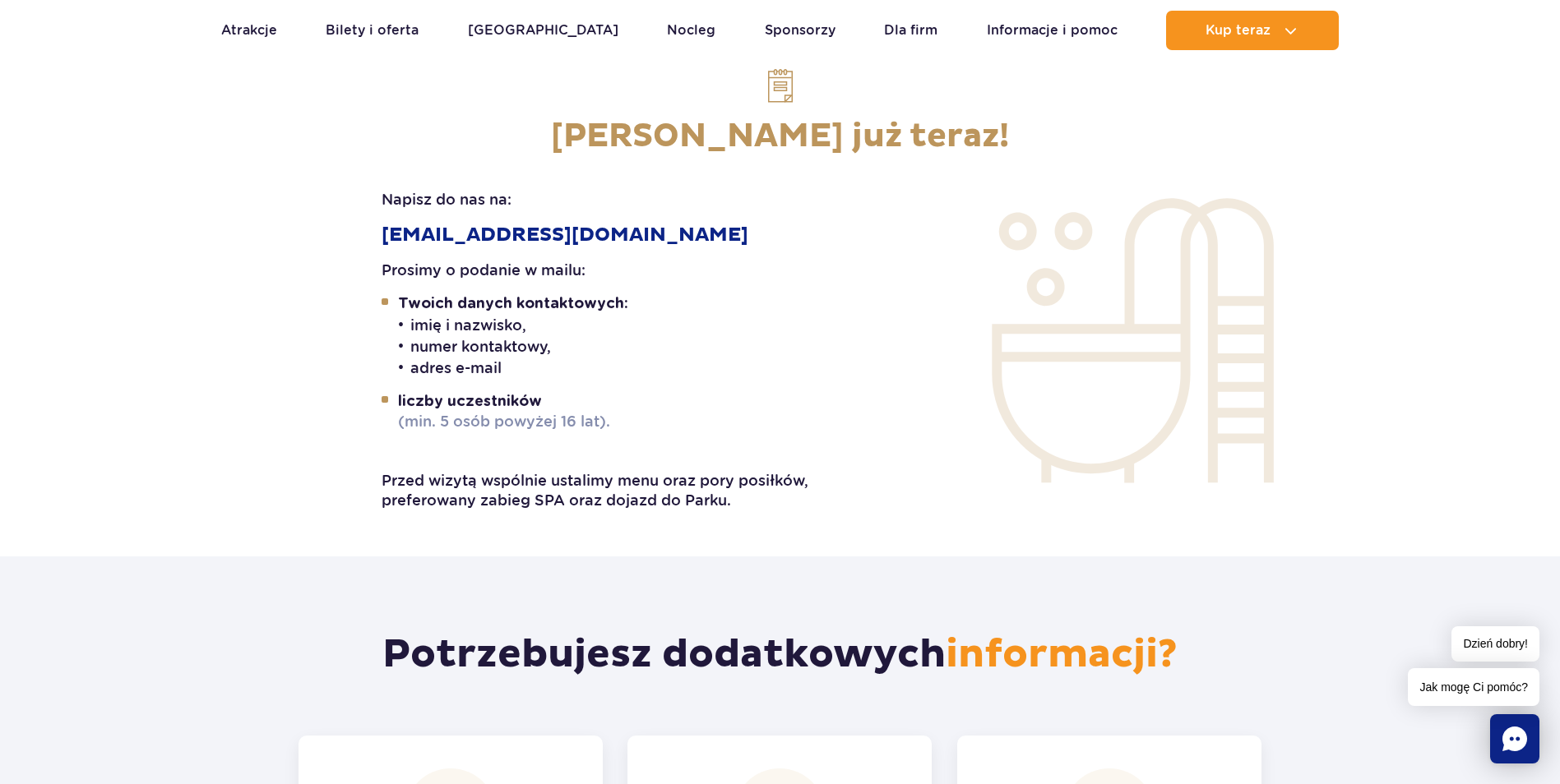
click at [434, 367] on li "adres e-mail" at bounding box center [613, 367] width 420 height 21
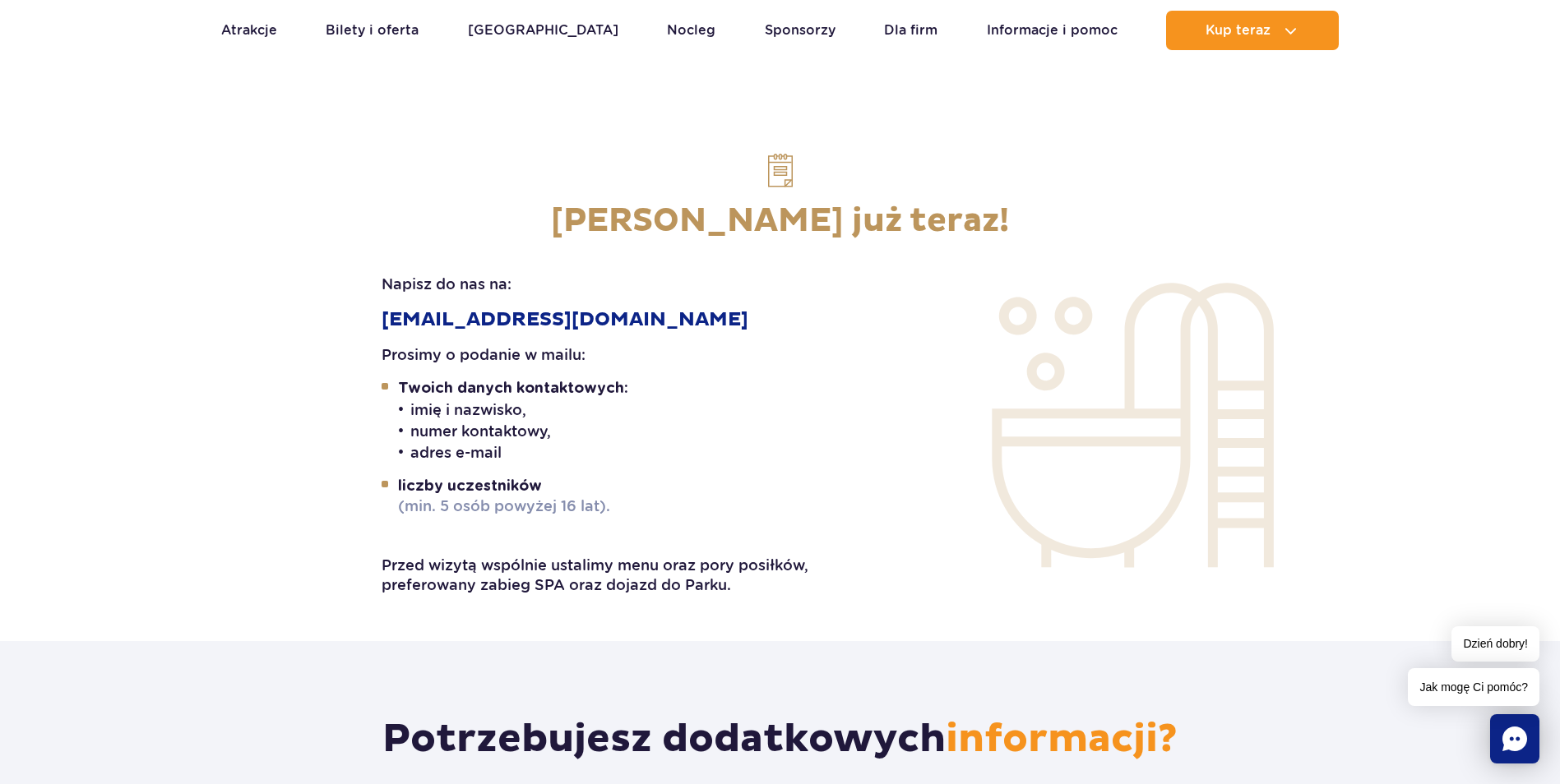
scroll to position [2631, 0]
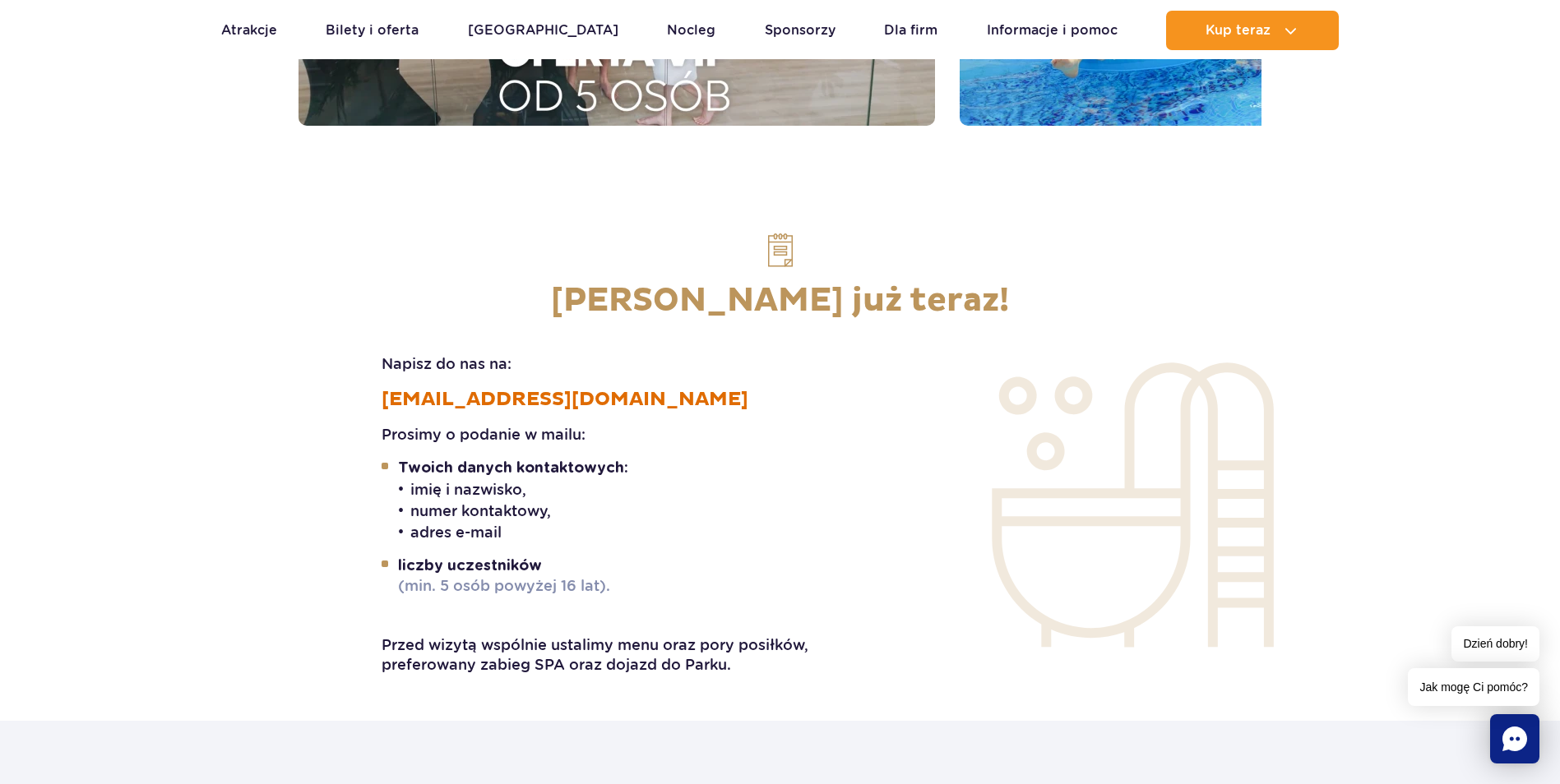
click at [645, 398] on span "eventy@parkofpoland.com" at bounding box center [565, 399] width 367 height 25
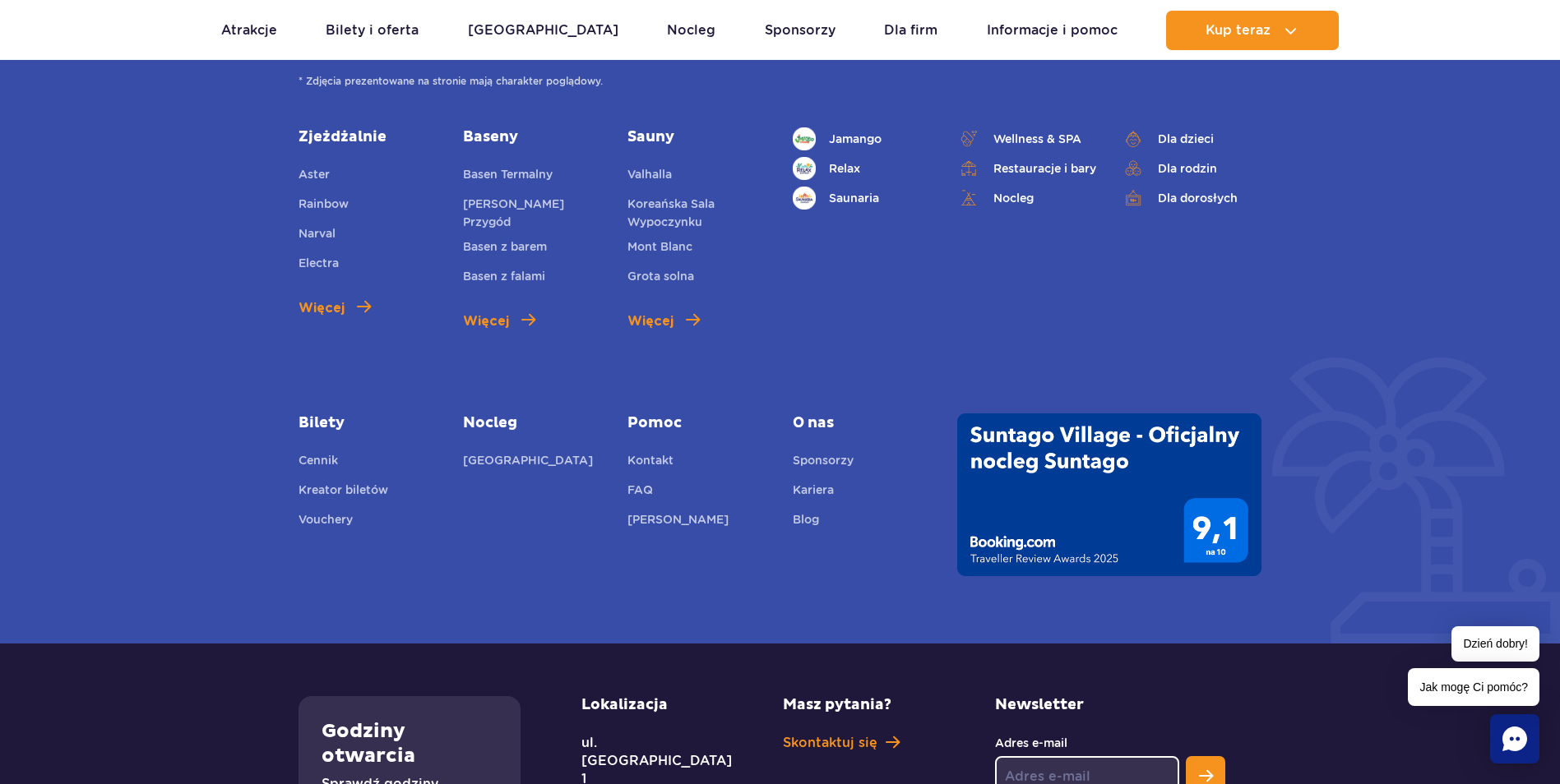
scroll to position [4186, 0]
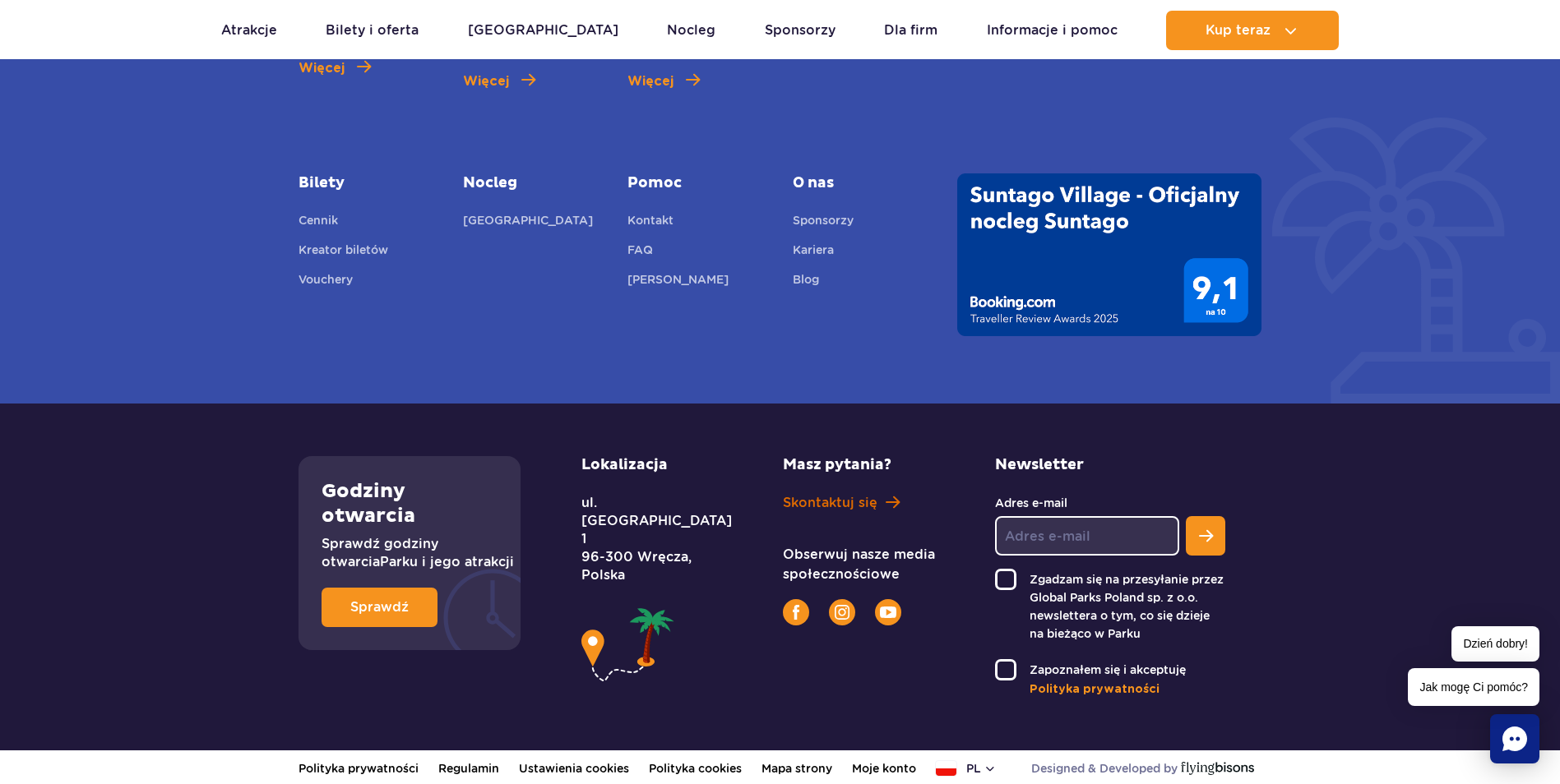
click at [867, 498] on link "Skontaktuj się" at bounding box center [862, 502] width 159 height 18
